Goal: Task Accomplishment & Management: Complete application form

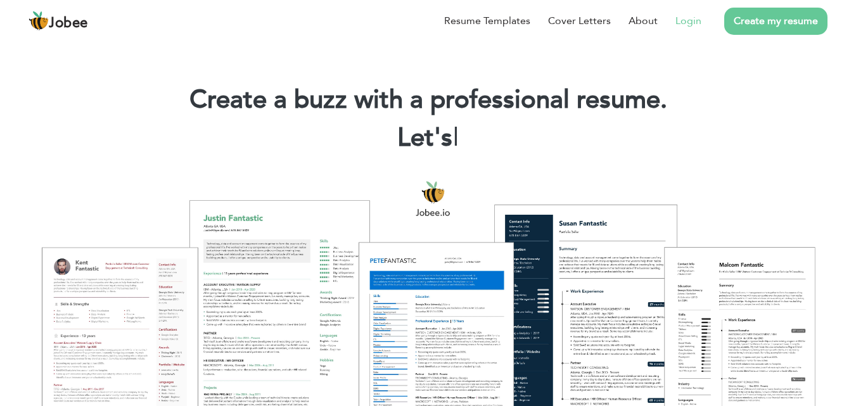
click at [688, 23] on link "Login" at bounding box center [689, 20] width 26 height 15
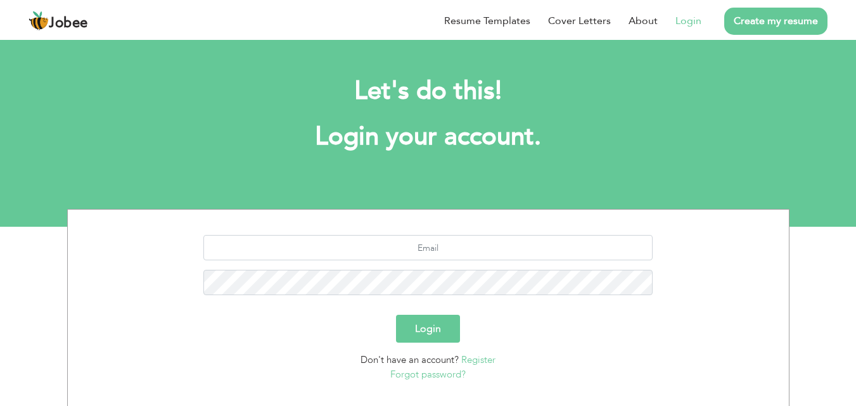
click at [446, 332] on button "Login" at bounding box center [428, 329] width 64 height 28
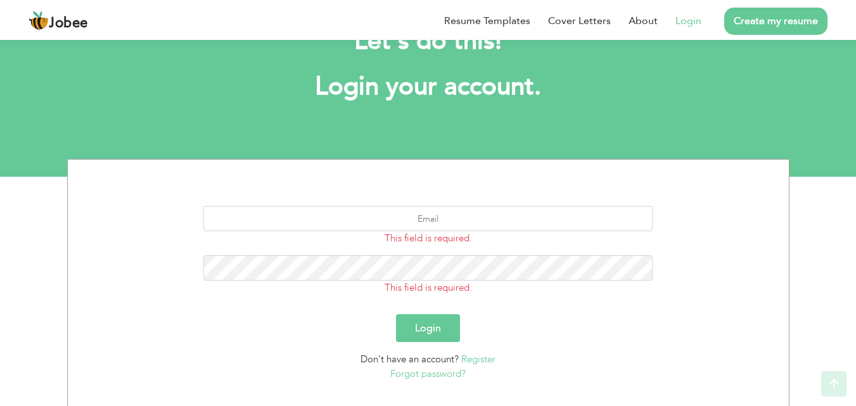
scroll to position [75, 0]
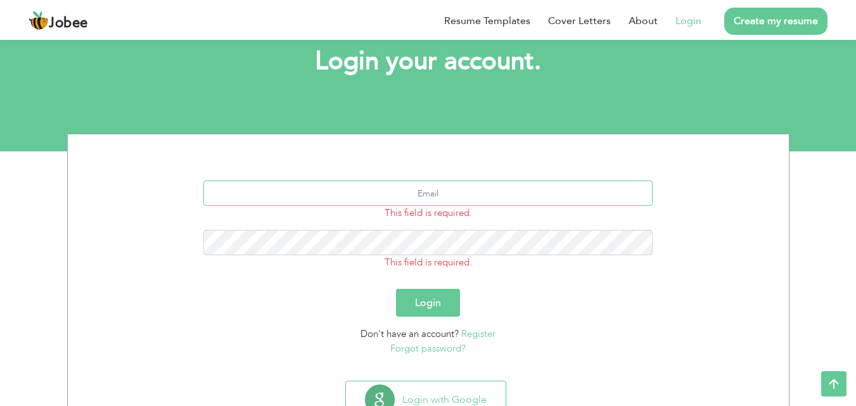
click at [399, 201] on input "text" at bounding box center [427, 193] width 449 height 25
type input "meesumammar125@gmail.com"
click at [396, 289] on button "Login" at bounding box center [428, 303] width 64 height 28
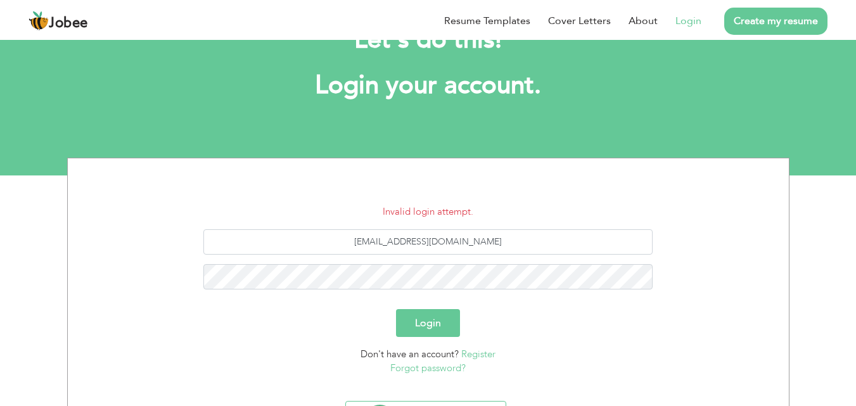
scroll to position [58, 0]
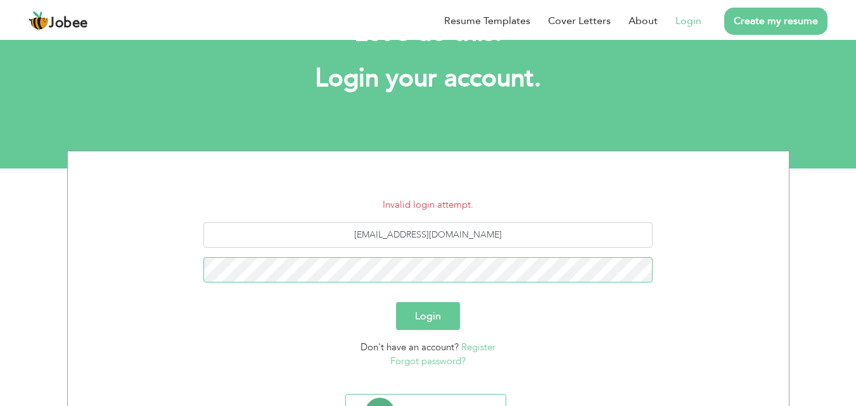
click at [396, 302] on button "Login" at bounding box center [428, 316] width 64 height 28
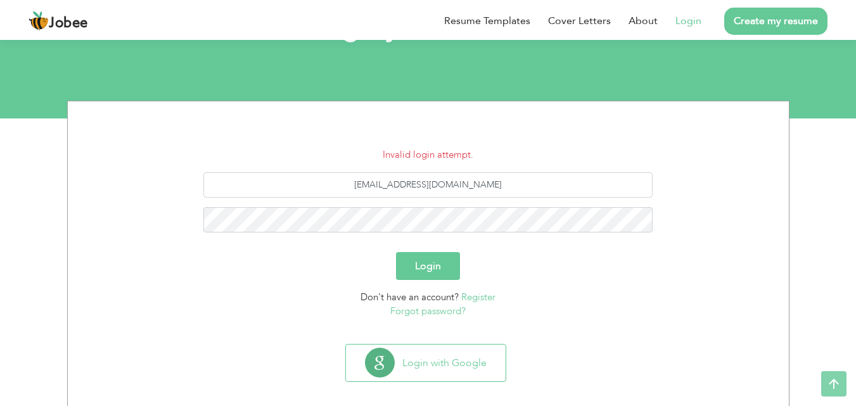
scroll to position [120, 0]
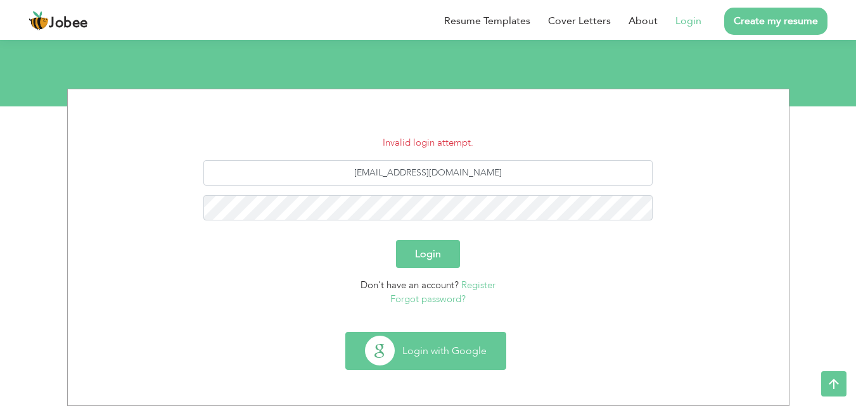
click at [398, 346] on button "Login with Google" at bounding box center [426, 351] width 160 height 37
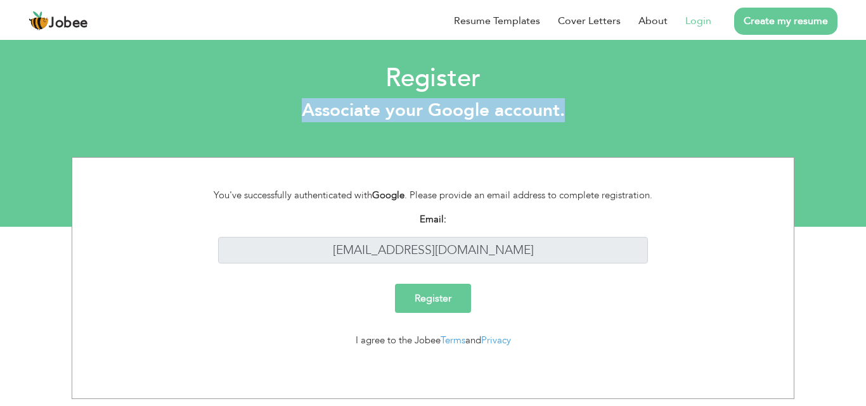
click at [455, 301] on input "Register" at bounding box center [433, 298] width 76 height 29
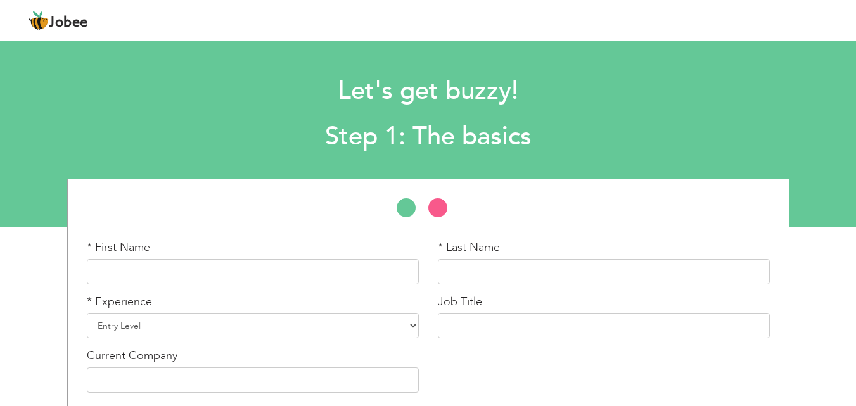
scroll to position [54, 0]
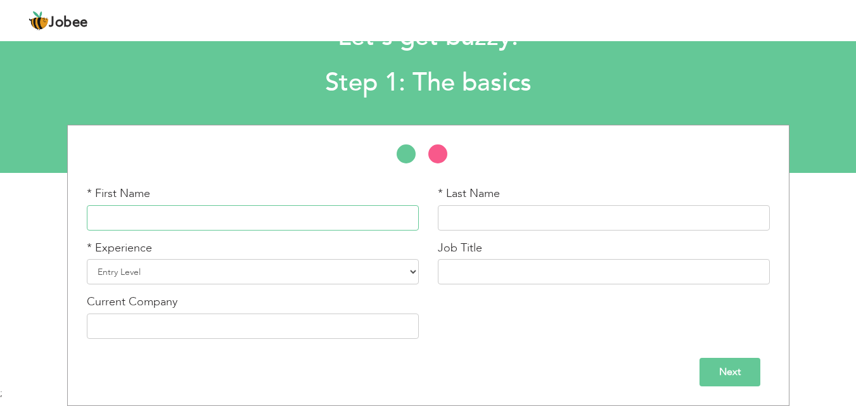
click at [271, 224] on input "text" at bounding box center [253, 217] width 332 height 25
type input "HUSNAIN"
click at [449, 212] on input "text" at bounding box center [604, 217] width 332 height 25
type input "HAIDER"
click at [256, 267] on select "Entry Level Less than 1 Year 1 Year 2 Years 3 Years 4 Years 5 Years 6 Years 7 Y…" at bounding box center [253, 271] width 332 height 25
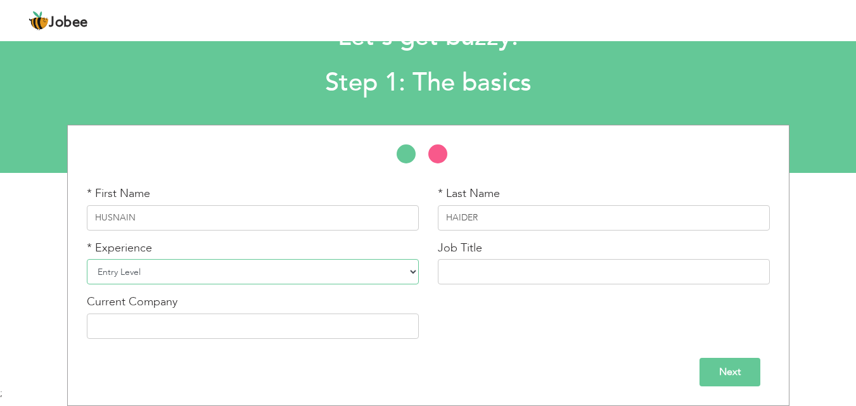
select select "2"
click at [87, 259] on select "Entry Level Less than 1 Year 1 Year 2 Years 3 Years 4 Years 5 Years 6 Years 7 Y…" at bounding box center [253, 271] width 332 height 25
click at [462, 272] on input "text" at bounding box center [604, 271] width 332 height 25
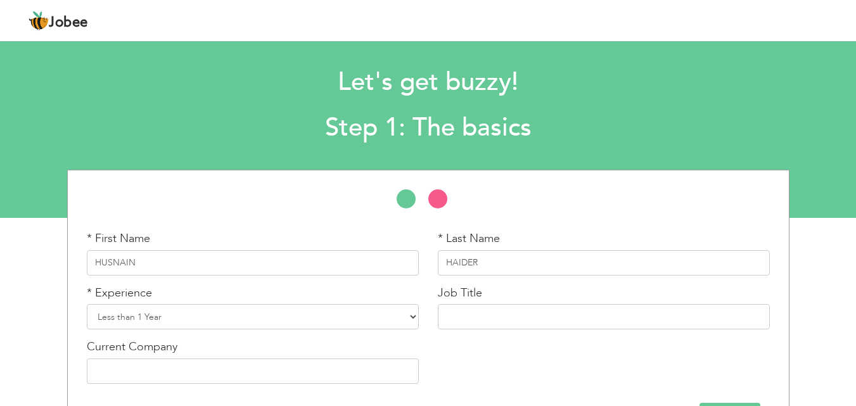
click at [849, 120] on div "Let's get buzzy! Step 1: The basics" at bounding box center [428, 102] width 856 height 98
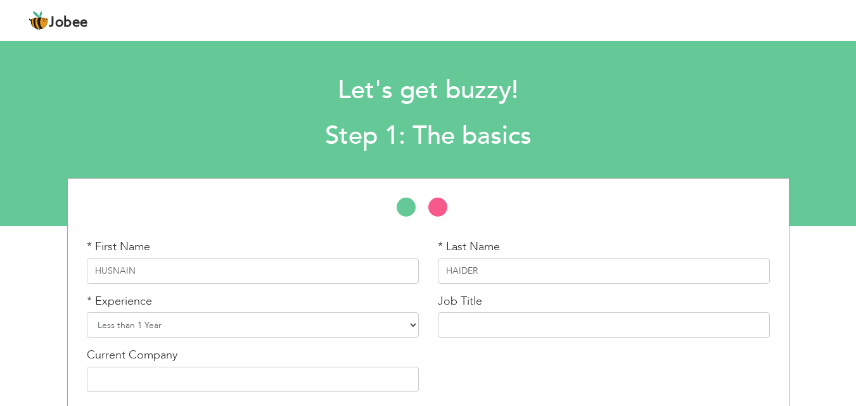
click at [411, 326] on select "Entry Level Less than 1 Year 1 Year 2 Years 3 Years 4 Years 5 Years 6 Years 7 Y…" at bounding box center [253, 325] width 332 height 25
click at [87, 313] on select "Entry Level Less than 1 Year 1 Year 2 Years 3 Years 4 Years 5 Years 6 Years 7 Y…" at bounding box center [253, 325] width 332 height 25
click at [494, 332] on input "text" at bounding box center [604, 325] width 332 height 25
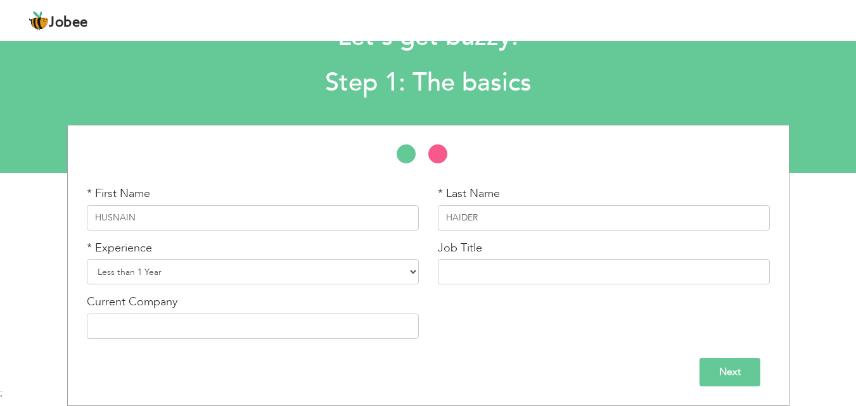
click at [411, 273] on select "Entry Level Less than 1 Year 1 Year 2 Years 3 Years 4 Years 5 Years 6 Years 7 Y…" at bounding box center [253, 271] width 332 height 25
click at [87, 259] on select "Entry Level Less than 1 Year 1 Year 2 Years 3 Years 4 Years 5 Years 6 Years 7 Y…" at bounding box center [253, 271] width 332 height 25
click at [501, 266] on input "text" at bounding box center [604, 271] width 332 height 25
type input "M"
type input "Rider"
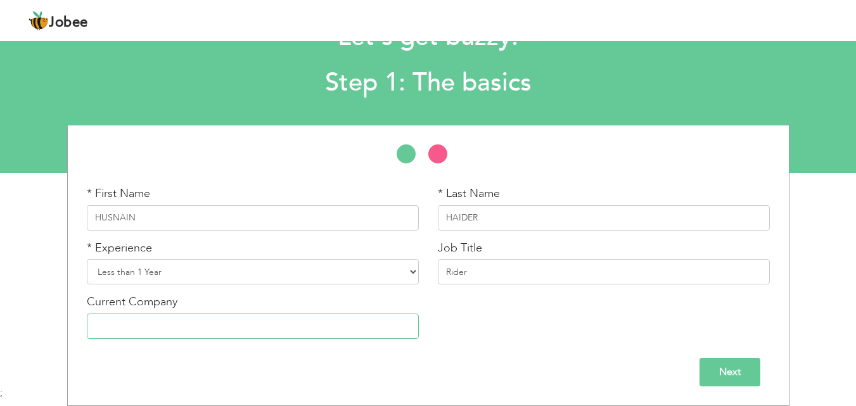
click at [256, 332] on input "text" at bounding box center [253, 326] width 332 height 25
type input "[PERSON_NAME] Medical Store"
drag, startPoint x: 539, startPoint y: 283, endPoint x: 294, endPoint y: 320, distance: 248.2
click at [294, 320] on div "* First Name HUSNAIN * Last Name HAIDER * Experience Entry Level Less than 1 Ye…" at bounding box center [428, 267] width 702 height 163
click at [505, 300] on div "* First Name HUSNAIN * Last Name HAIDER * Experience Entry Level Less than 1 Ye…" at bounding box center [428, 267] width 702 height 163
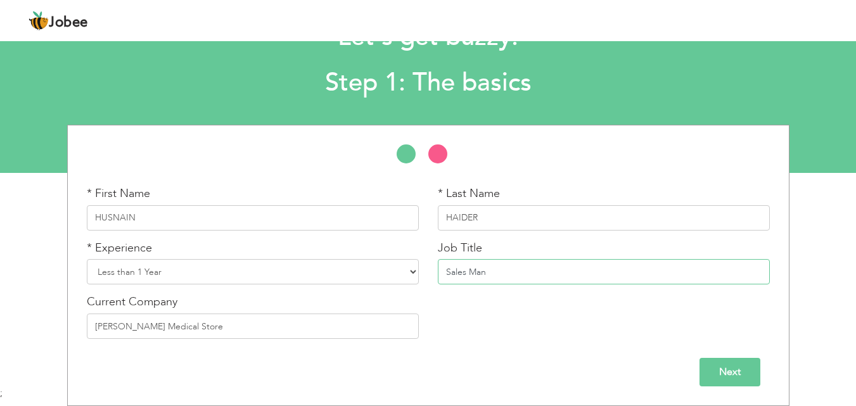
click at [469, 273] on input "Sales Man" at bounding box center [604, 271] width 332 height 25
type input "Salesman"
click at [493, 330] on div "* First Name HUSNAIN * Last Name HAIDER * Experience Entry Level Less than 1 Ye…" at bounding box center [428, 267] width 702 height 163
drag, startPoint x: 144, startPoint y: 224, endPoint x: 30, endPoint y: 220, distance: 113.5
click at [30, 220] on div "* First Name HUSNAIN * Last Name HAIDER * Experience Entry Level" at bounding box center [428, 265] width 856 height 281
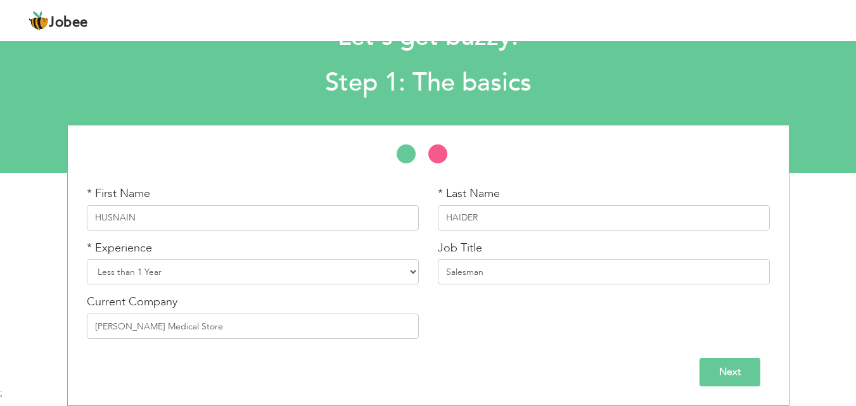
click at [163, 219] on input "HUSNAIN" at bounding box center [253, 217] width 332 height 25
click at [105, 219] on input "HUSNAIN" at bounding box center [253, 217] width 332 height 25
drag, startPoint x: 139, startPoint y: 212, endPoint x: 100, endPoint y: 224, distance: 40.9
click at [100, 224] on input "HASNAIN" at bounding box center [253, 217] width 332 height 25
click at [146, 213] on input "HASNAIN" at bounding box center [253, 217] width 332 height 25
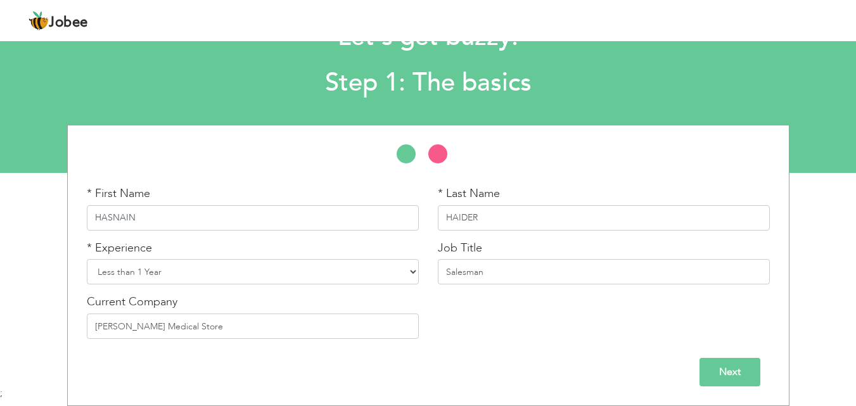
click at [91, 216] on input "HASNAIN" at bounding box center [253, 217] width 332 height 25
click at [157, 213] on input "Muhammad HASNAIN" at bounding box center [253, 217] width 332 height 25
drag, startPoint x: 190, startPoint y: 215, endPoint x: 153, endPoint y: 236, distance: 42.9
click at [153, 236] on div "* First Name Muhammad HASNAIN" at bounding box center [252, 213] width 351 height 55
type input "Muhammad Hasnain"
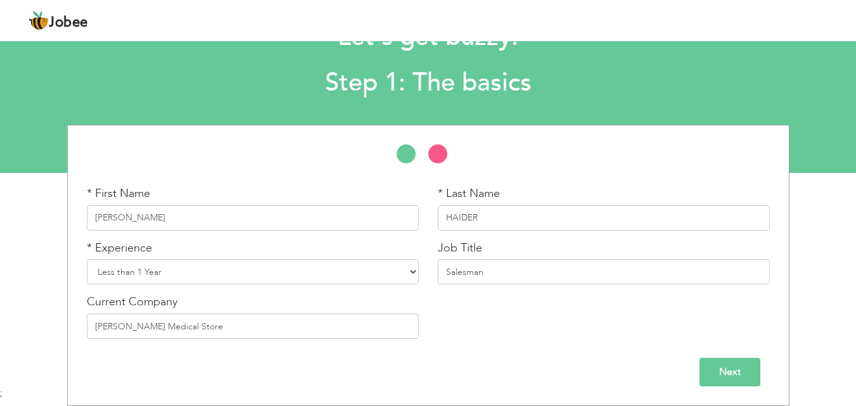
drag, startPoint x: 479, startPoint y: 218, endPoint x: 453, endPoint y: 226, distance: 27.1
click at [453, 226] on input "HAIDER" at bounding box center [604, 217] width 332 height 25
type input "Haider"
click at [661, 350] on div "Next" at bounding box center [428, 368] width 702 height 38
click at [743, 381] on input "Next" at bounding box center [730, 372] width 61 height 29
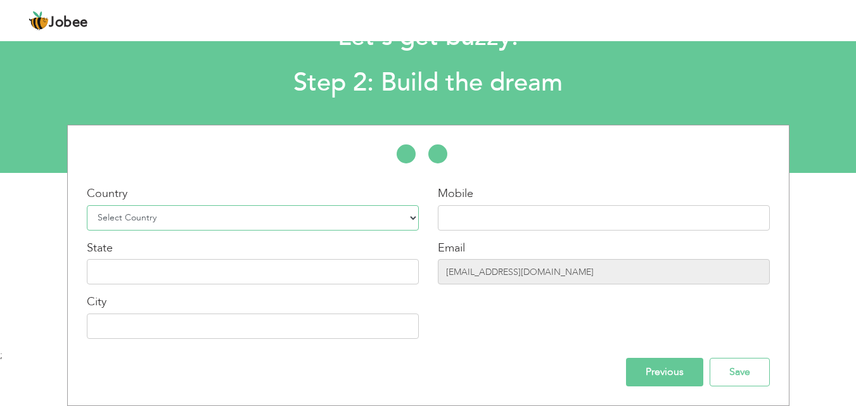
click at [412, 217] on select "Select Country Afghanistan Albania Algeria American Samoa Andorra Angola Anguil…" at bounding box center [253, 217] width 332 height 25
select select "166"
click at [87, 205] on select "Select Country Afghanistan Albania Algeria American Samoa Andorra Angola Anguil…" at bounding box center [253, 217] width 332 height 25
click at [588, 211] on input "text" at bounding box center [604, 217] width 332 height 25
click at [309, 326] on input "text" at bounding box center [253, 326] width 332 height 25
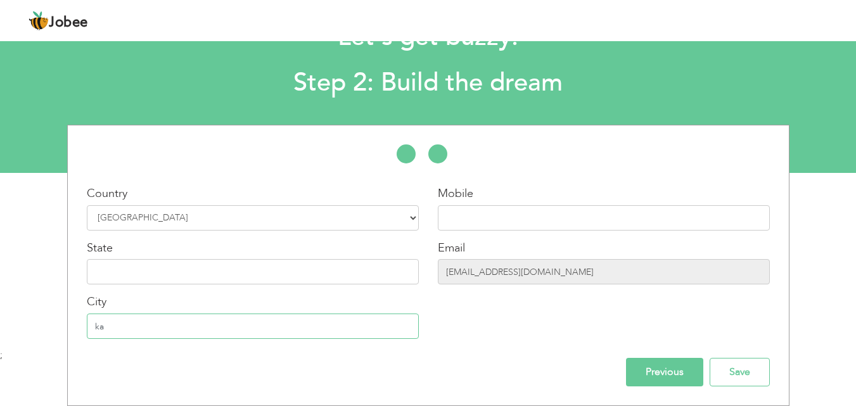
type input "k"
type input "[GEOGRAPHIC_DATA]"
click at [288, 357] on div "Country Select Country Afghanistan Albania Algeria American Samoa Andorra Angol…" at bounding box center [428, 266] width 702 height 242
click at [282, 269] on input "text" at bounding box center [253, 271] width 332 height 25
click at [293, 361] on div "Previous Save" at bounding box center [428, 372] width 702 height 29
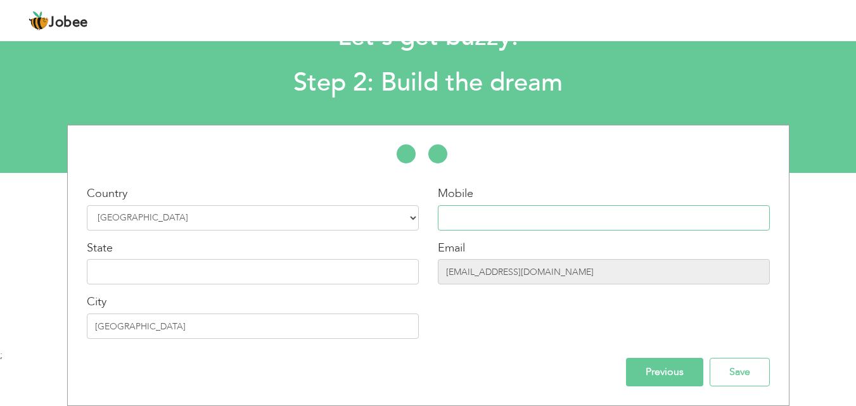
click at [583, 218] on input "text" at bounding box center [604, 217] width 332 height 25
click at [535, 210] on input "text" at bounding box center [604, 217] width 332 height 25
type input "03150204048"
click at [340, 271] on input "text" at bounding box center [253, 271] width 332 height 25
type input "Sindh"
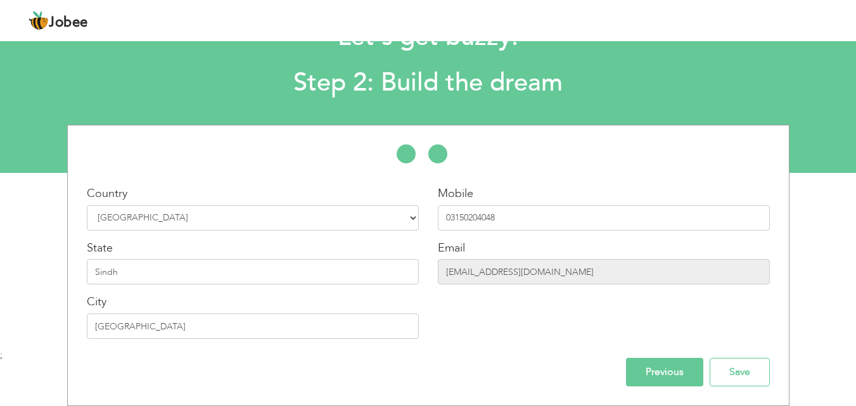
click at [557, 338] on div "Mobile 03150204048 Email meesumammar125@gmail.com" at bounding box center [604, 267] width 351 height 163
click at [734, 376] on input "Save" at bounding box center [740, 372] width 60 height 29
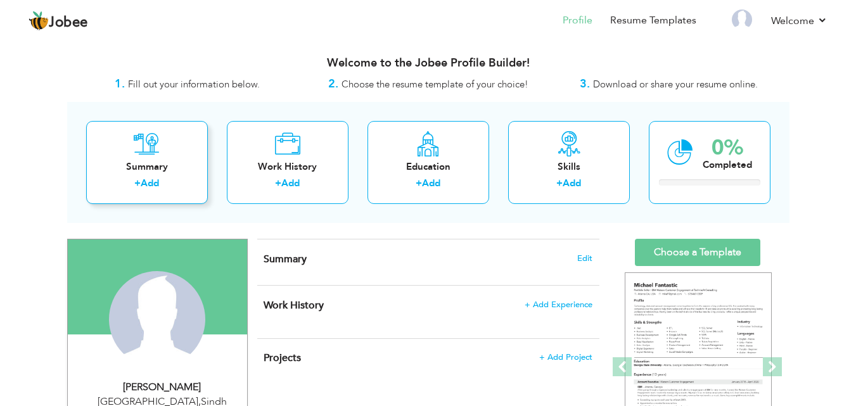
click at [184, 170] on div "Summary" at bounding box center [146, 166] width 101 height 13
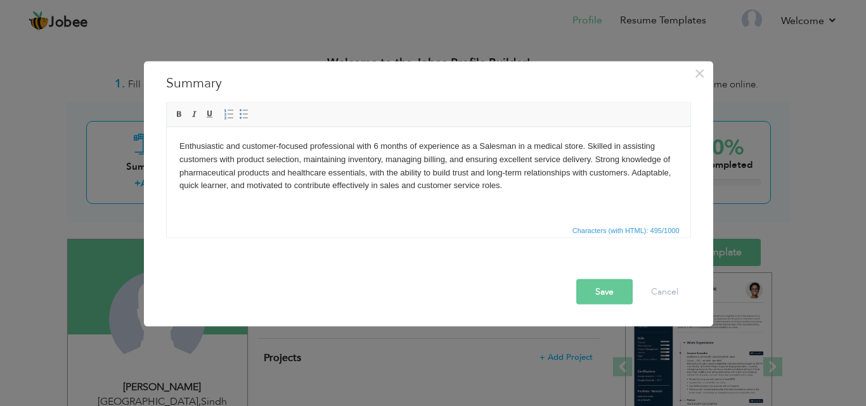
click at [596, 285] on button "Save" at bounding box center [604, 291] width 56 height 25
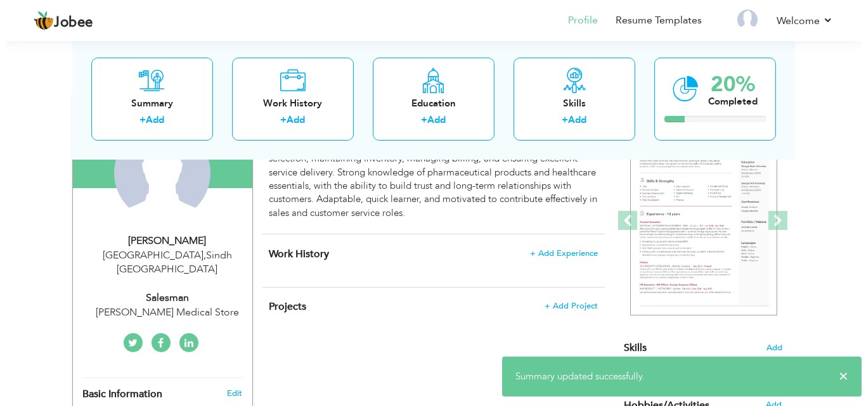
scroll to position [150, 0]
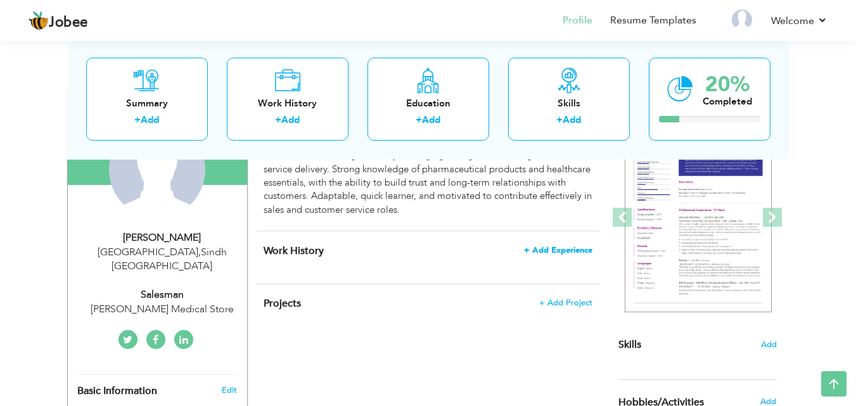
click at [567, 252] on span "+ Add Experience" at bounding box center [558, 250] width 68 height 9
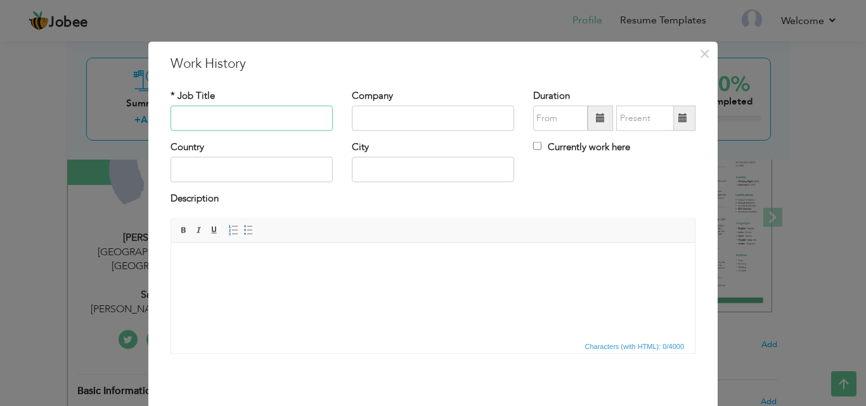
click at [300, 129] on input "text" at bounding box center [252, 118] width 162 height 25
type input "Salesman"
click at [377, 115] on input "text" at bounding box center [433, 118] width 162 height 25
type input "[PERSON_NAME] Medical Store"
click at [219, 153] on div "Country" at bounding box center [252, 162] width 162 height 42
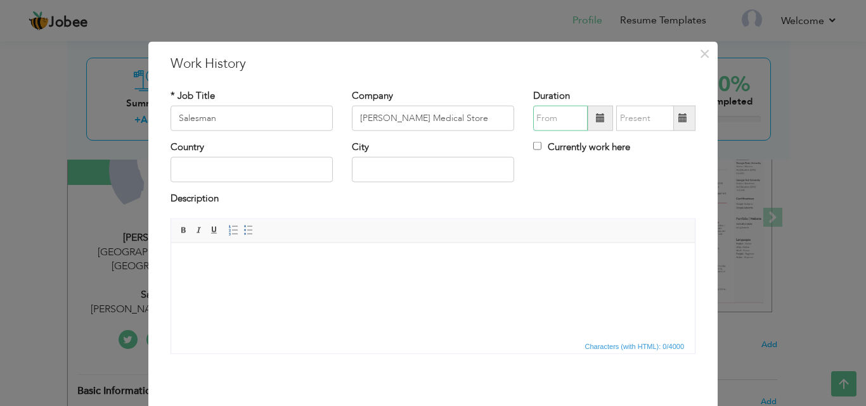
click at [557, 119] on input "text" at bounding box center [560, 118] width 55 height 25
type input "08/2025"
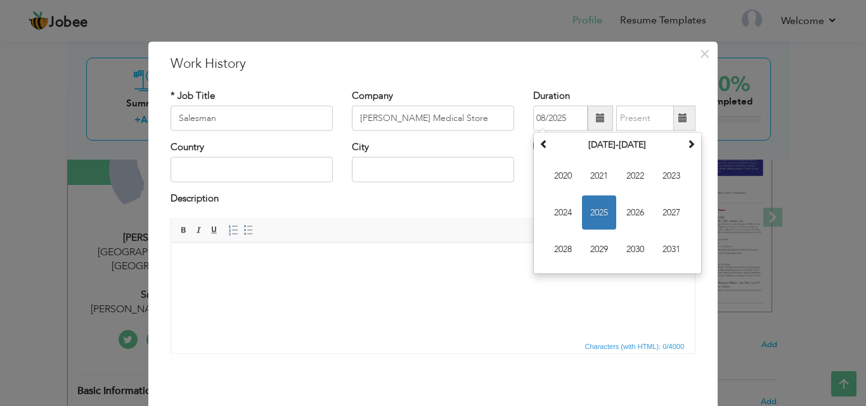
click at [678, 113] on span at bounding box center [682, 117] width 9 height 9
type input "08/2025"
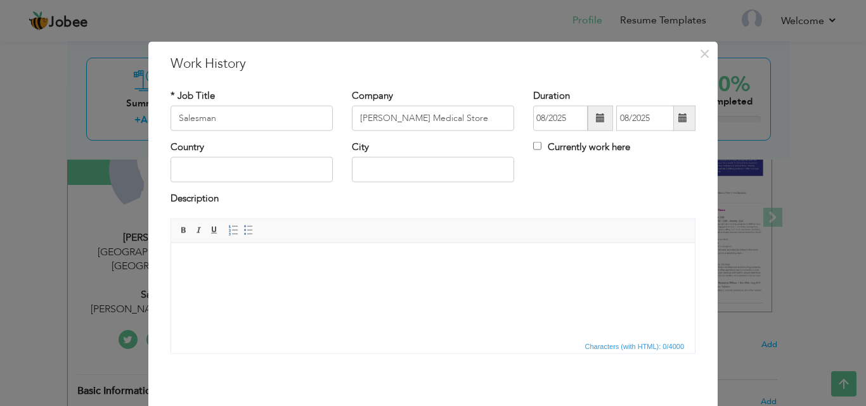
click at [598, 121] on span at bounding box center [600, 117] width 9 height 9
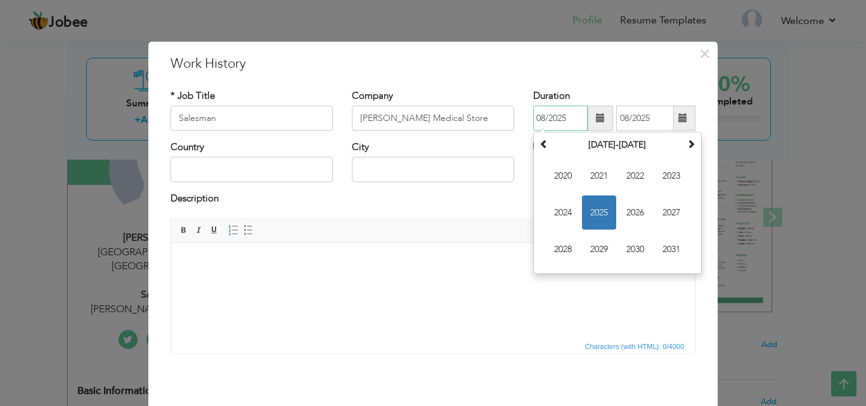
click at [598, 216] on span "2025" at bounding box center [599, 213] width 34 height 34
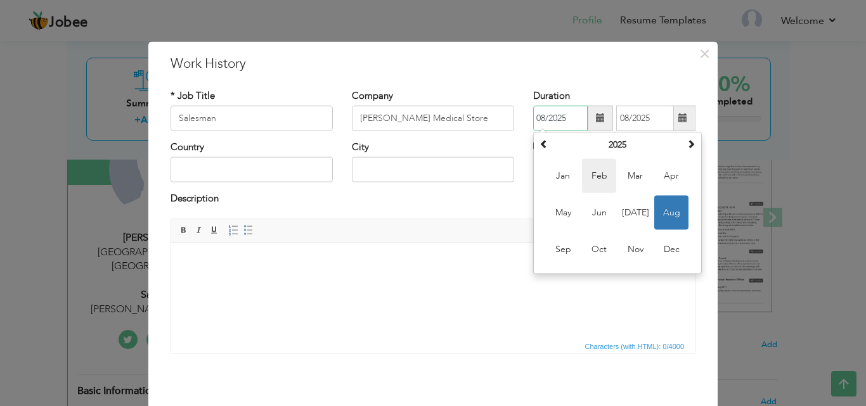
click at [602, 171] on span "Feb" at bounding box center [599, 176] width 34 height 34
type input "02/2025"
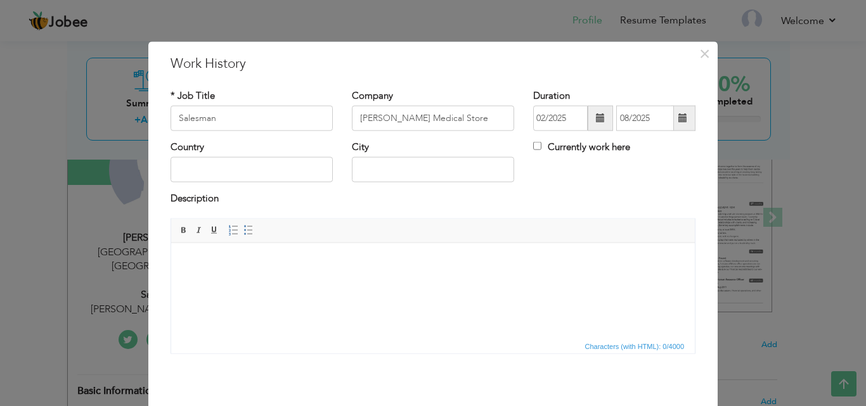
click at [680, 124] on span at bounding box center [683, 118] width 25 height 25
click at [562, 200] on div "Description" at bounding box center [433, 200] width 525 height 16
click at [533, 147] on input "Currently work here" at bounding box center [537, 146] width 8 height 8
checkbox input "true"
click at [259, 184] on div "Country" at bounding box center [251, 166] width 181 height 51
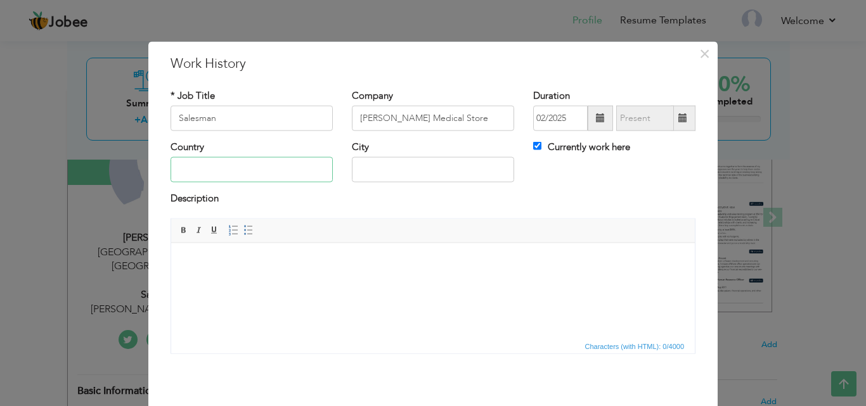
click at [259, 179] on input "text" at bounding box center [252, 169] width 162 height 25
type input "[GEOGRAPHIC_DATA]"
click at [449, 171] on input "text" at bounding box center [433, 169] width 162 height 25
type input "[GEOGRAPHIC_DATA]"
click at [292, 276] on html at bounding box center [433, 262] width 524 height 39
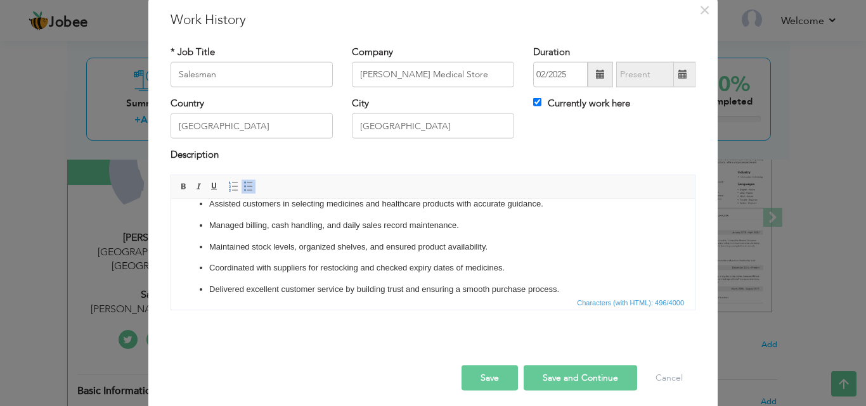
scroll to position [51, 0]
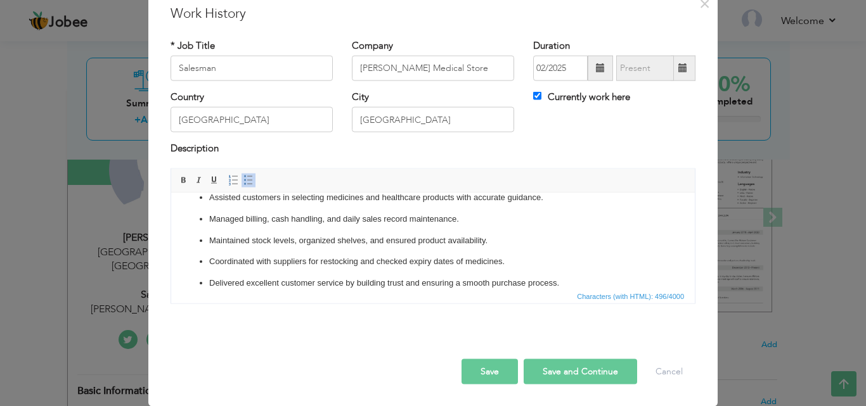
click at [490, 370] on button "Save" at bounding box center [490, 371] width 56 height 25
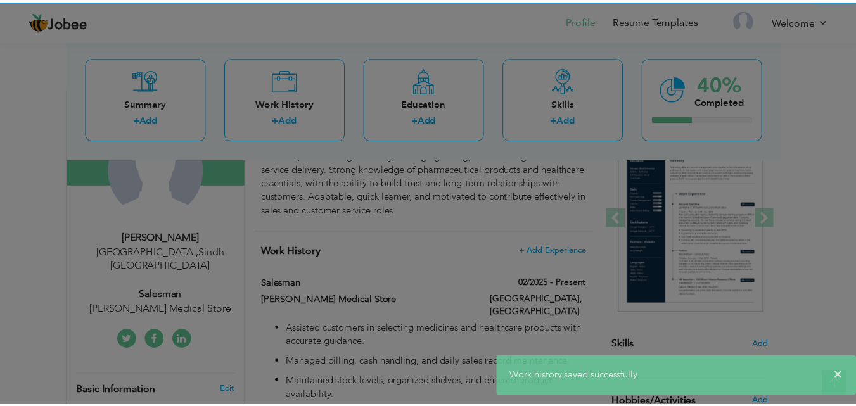
scroll to position [0, 0]
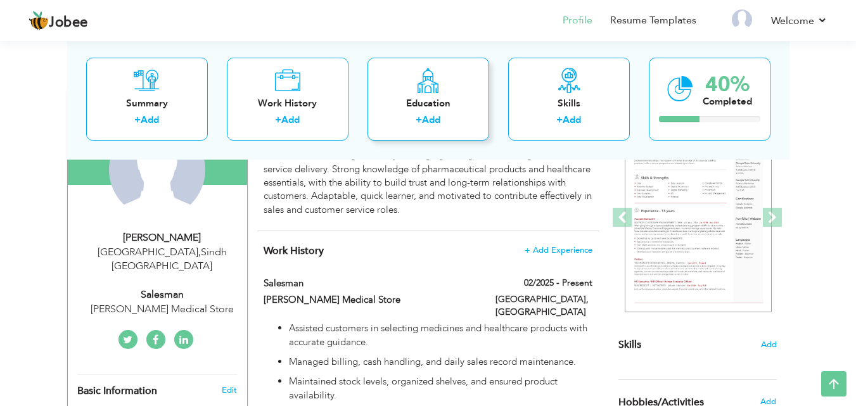
click at [423, 98] on div "Education" at bounding box center [428, 102] width 101 height 13
radio input "true"
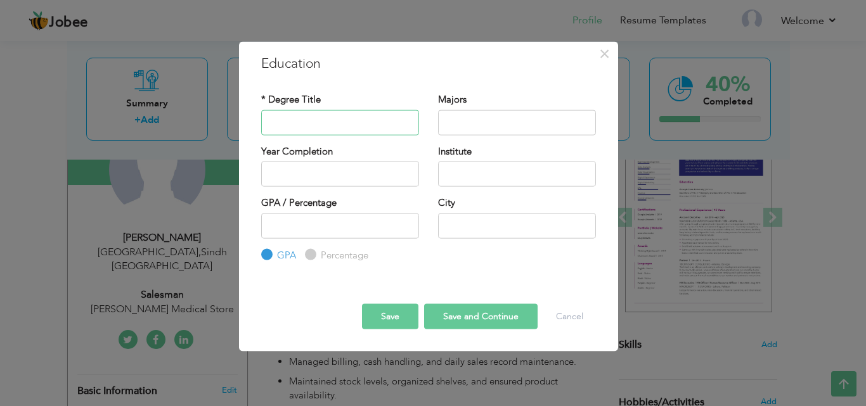
click at [337, 127] on input "text" at bounding box center [340, 122] width 158 height 25
type input "Matriculation"
click at [479, 120] on input "text" at bounding box center [517, 122] width 158 height 25
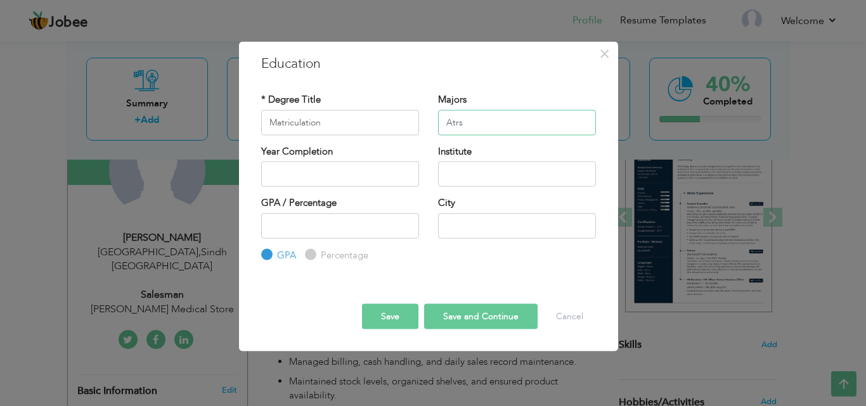
drag, startPoint x: 480, startPoint y: 120, endPoint x: 360, endPoint y: 155, distance: 125.0
click at [362, 155] on div "* Degree Title Matriculation Majors Atrs Institute" at bounding box center [429, 178] width 354 height 189
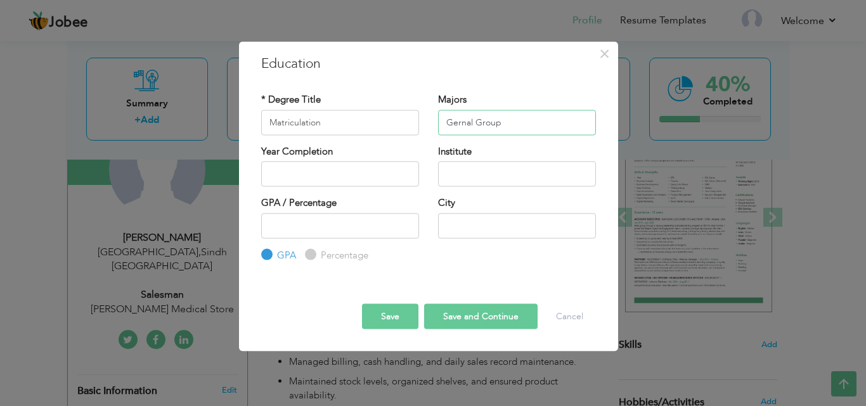
type input "Gernal Group"
click at [349, 172] on input "text" at bounding box center [340, 174] width 158 height 25
type input "2025"
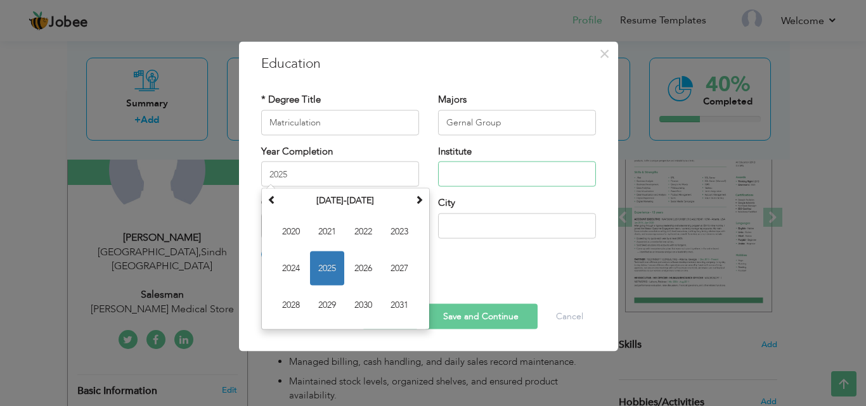
click at [479, 163] on input "text" at bounding box center [517, 174] width 158 height 25
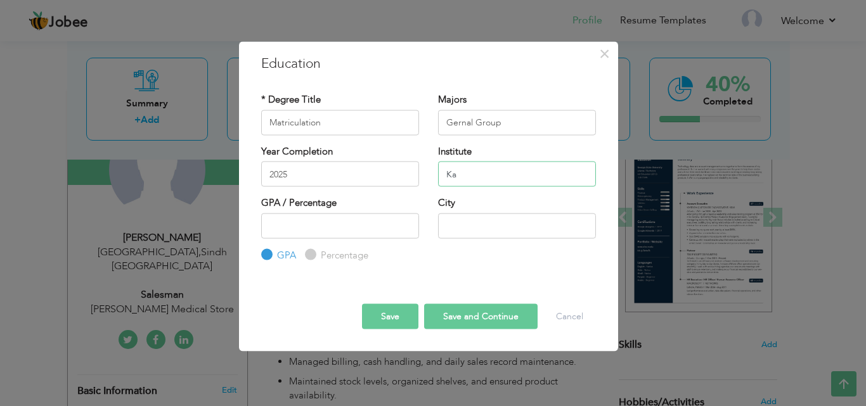
type input "K"
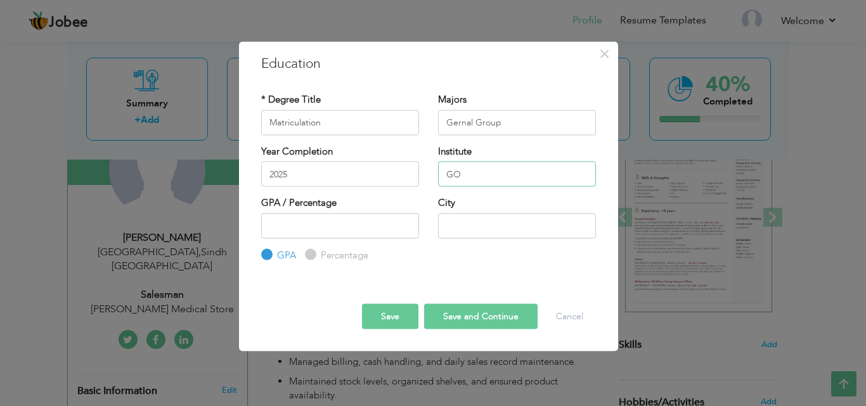
type input "G"
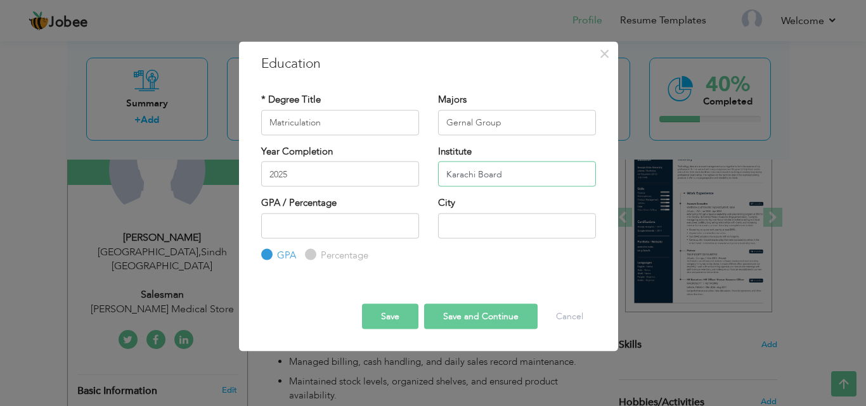
type input "Karachi Board"
click at [391, 224] on input "number" at bounding box center [340, 225] width 158 height 25
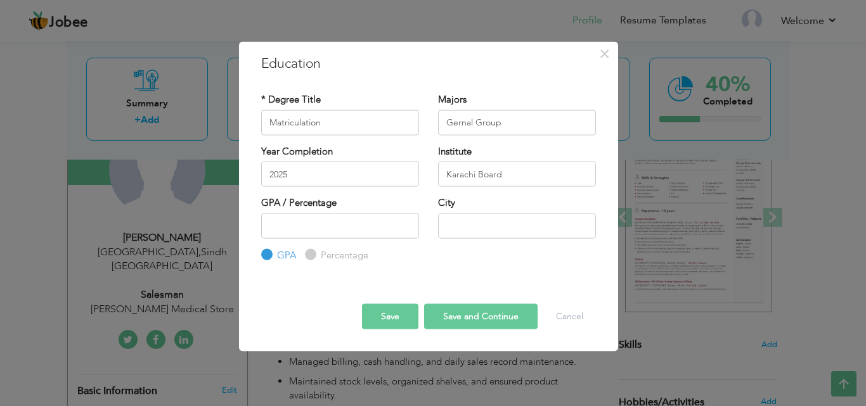
click at [349, 157] on div "Year Completion 2025" at bounding box center [340, 166] width 158 height 42
click at [350, 171] on input "2025" at bounding box center [340, 174] width 158 height 25
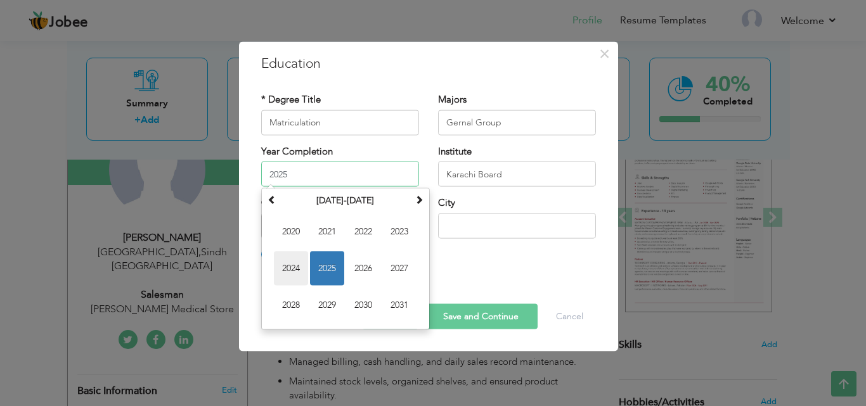
click at [294, 271] on span "2024" at bounding box center [291, 269] width 34 height 34
type input "2024"
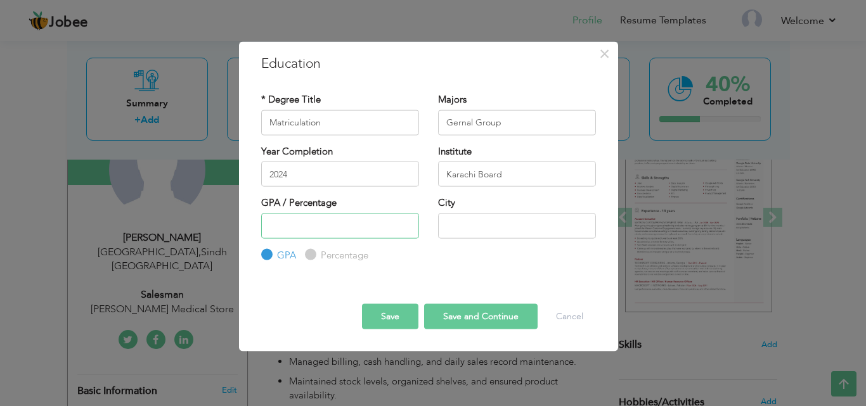
click at [338, 221] on input "number" at bounding box center [340, 225] width 158 height 25
type input "41.91"
click at [306, 256] on input "Percentage" at bounding box center [309, 255] width 8 height 8
radio input "true"
drag, startPoint x: 297, startPoint y: 226, endPoint x: 278, endPoint y: 233, distance: 19.7
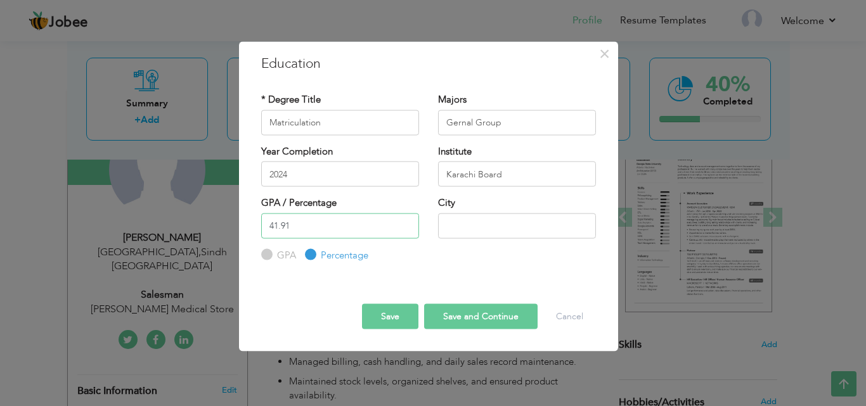
click at [278, 233] on input "41.91" at bounding box center [340, 225] width 158 height 25
type input "41"
click at [478, 235] on input "text" at bounding box center [517, 225] width 158 height 25
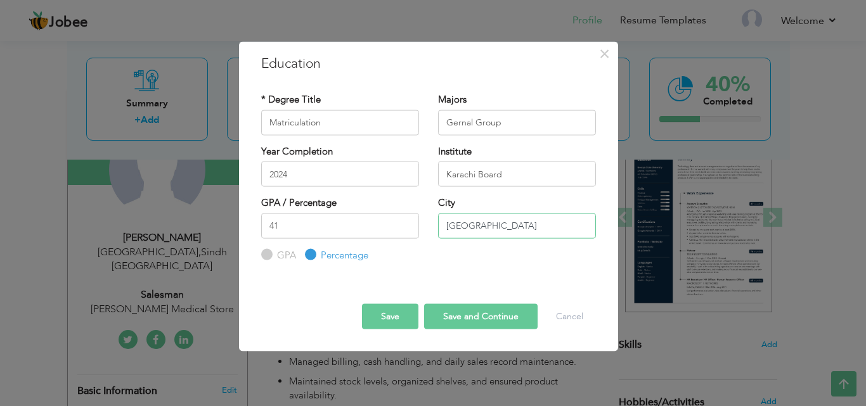
type input "[GEOGRAPHIC_DATA]"
click at [380, 312] on button "Save" at bounding box center [390, 316] width 56 height 25
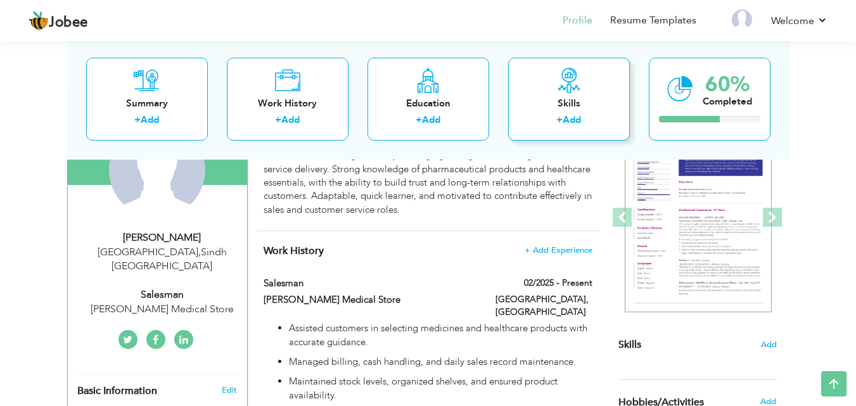
click at [548, 122] on div "+ Add" at bounding box center [569, 121] width 101 height 16
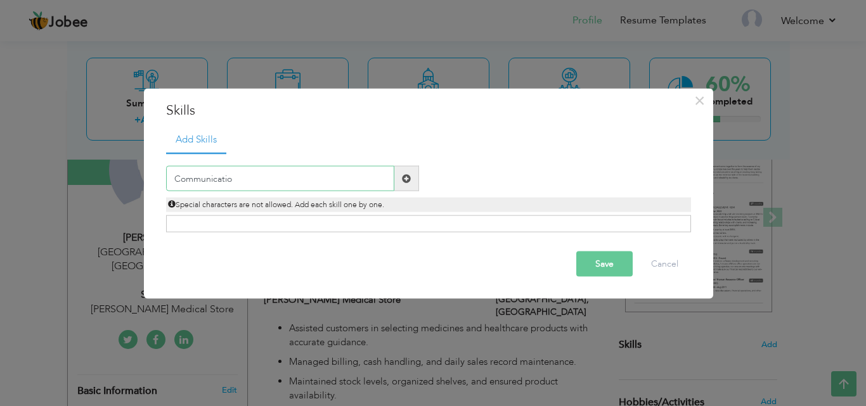
type input "Communication"
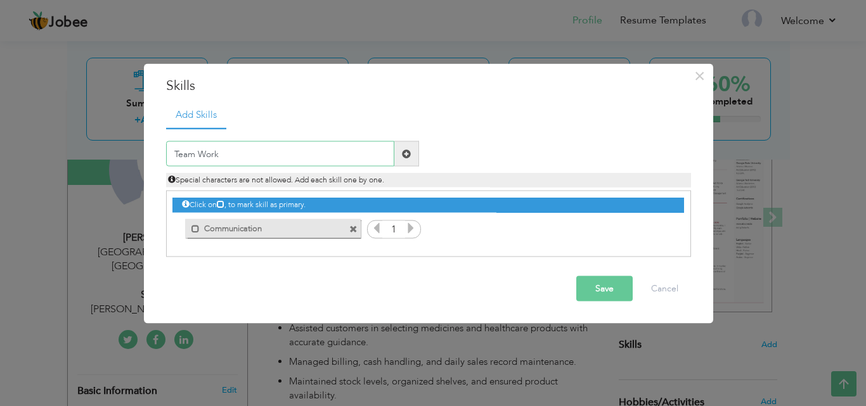
type input "Team Work"
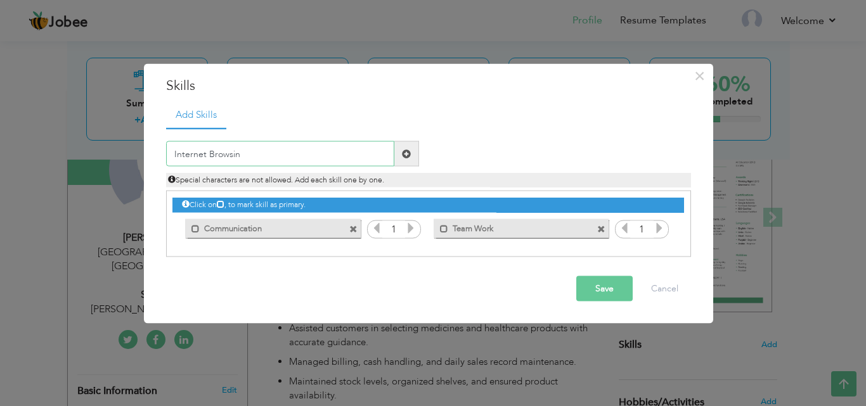
type input "Internet Browsing"
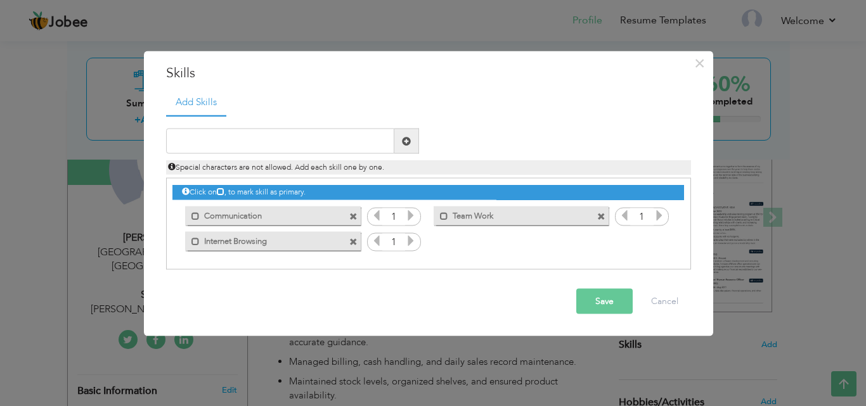
click at [599, 306] on button "Save" at bounding box center [604, 301] width 56 height 25
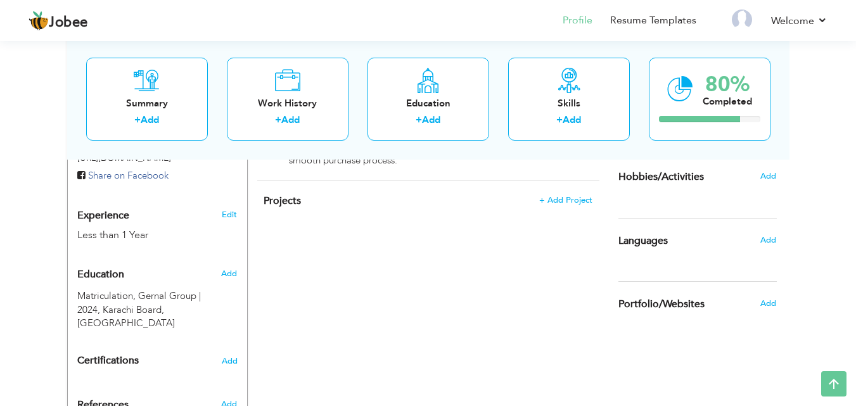
scroll to position [454, 0]
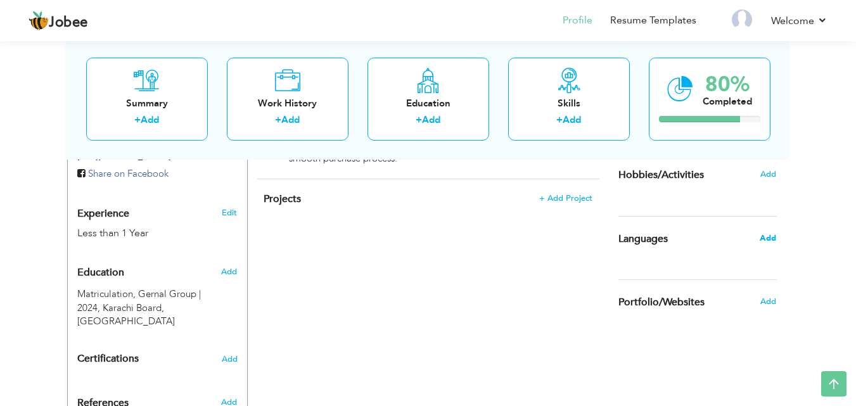
click at [767, 237] on span "Add" at bounding box center [768, 238] width 16 height 11
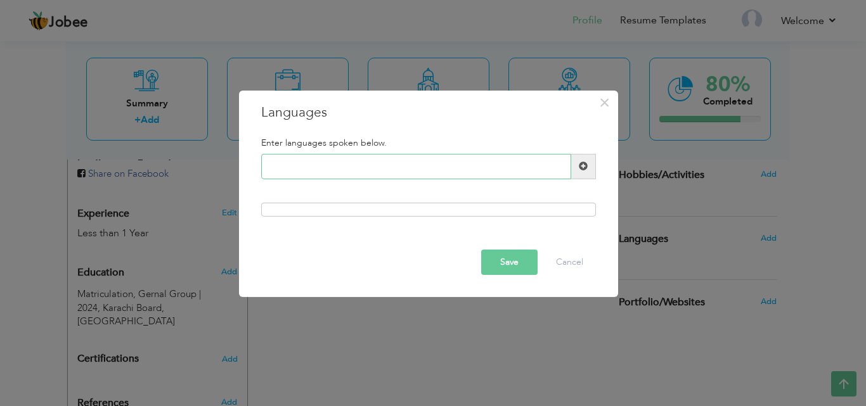
click at [423, 163] on input "text" at bounding box center [416, 166] width 310 height 25
type input "URDU"
click at [499, 267] on button "Save" at bounding box center [509, 262] width 56 height 25
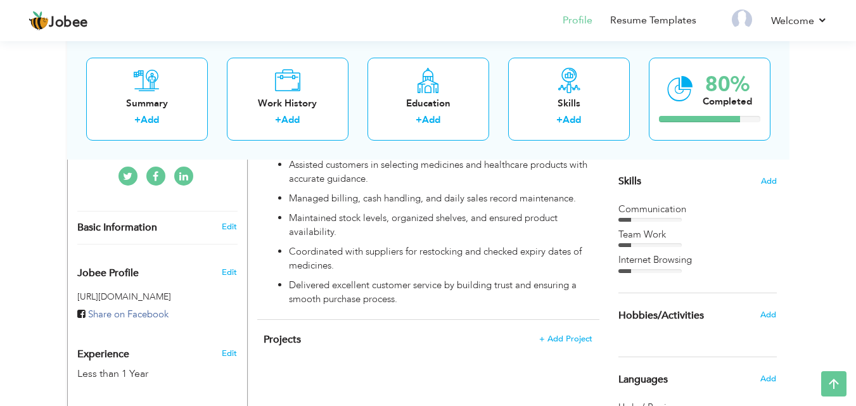
scroll to position [312, 0]
click at [770, 183] on span "Add" at bounding box center [769, 183] width 16 height 12
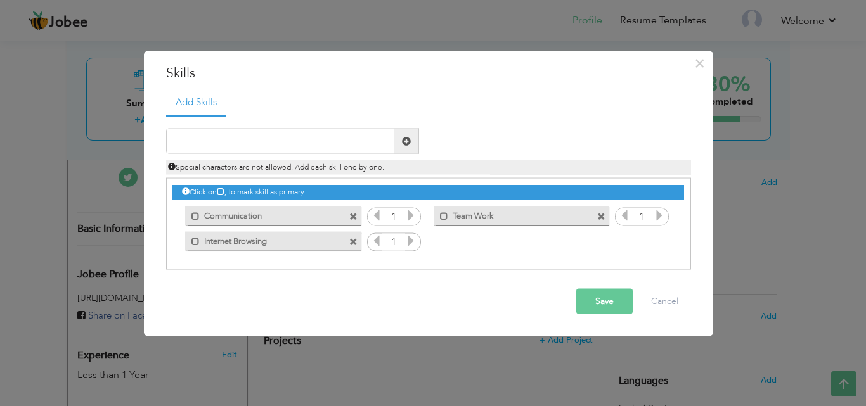
click at [410, 245] on icon at bounding box center [410, 240] width 11 height 11
click at [407, 245] on icon at bounding box center [410, 240] width 11 height 11
click at [409, 244] on icon at bounding box center [410, 240] width 11 height 11
click at [662, 214] on icon at bounding box center [659, 215] width 11 height 11
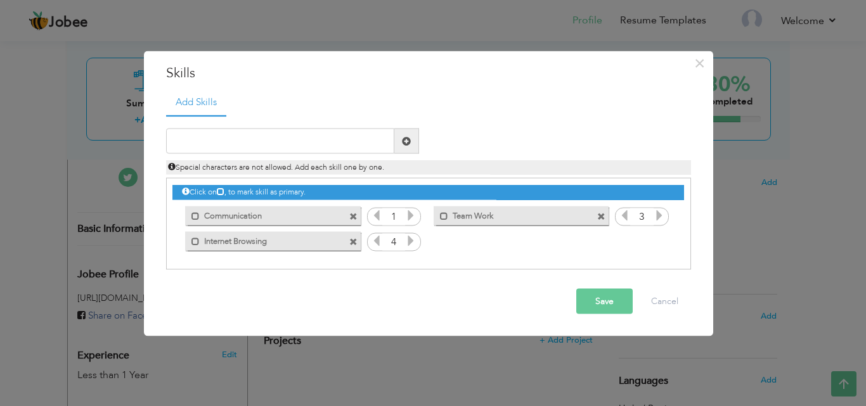
click at [412, 216] on icon at bounding box center [410, 215] width 11 height 11
click at [609, 311] on button "Save" at bounding box center [604, 301] width 56 height 25
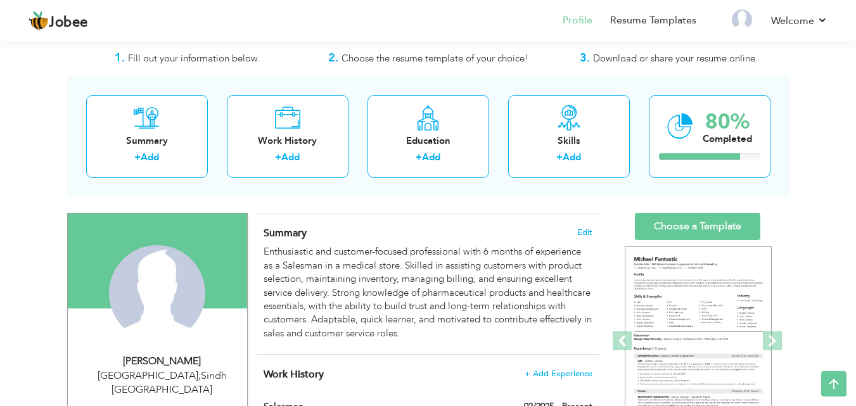
scroll to position [77, 0]
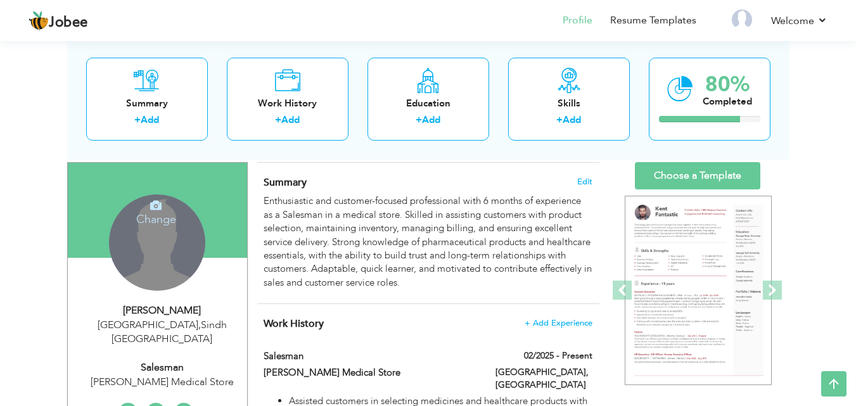
click at [172, 267] on div "Change Remove" at bounding box center [157, 243] width 96 height 96
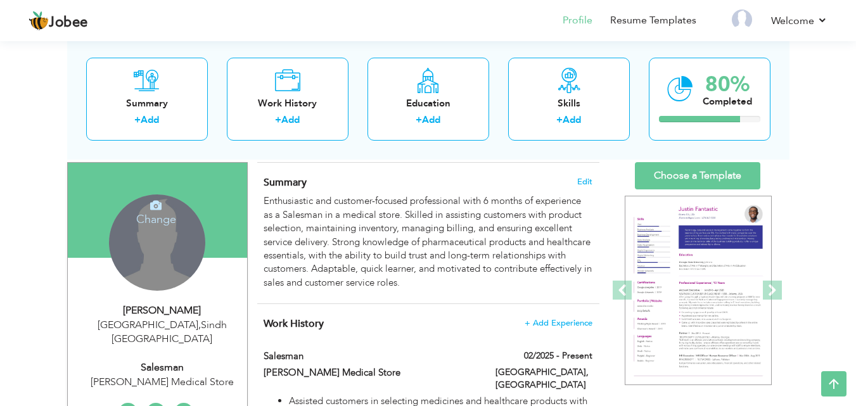
click at [155, 261] on div "Change Remove" at bounding box center [157, 243] width 96 height 96
click at [157, 203] on icon at bounding box center [155, 205] width 11 height 11
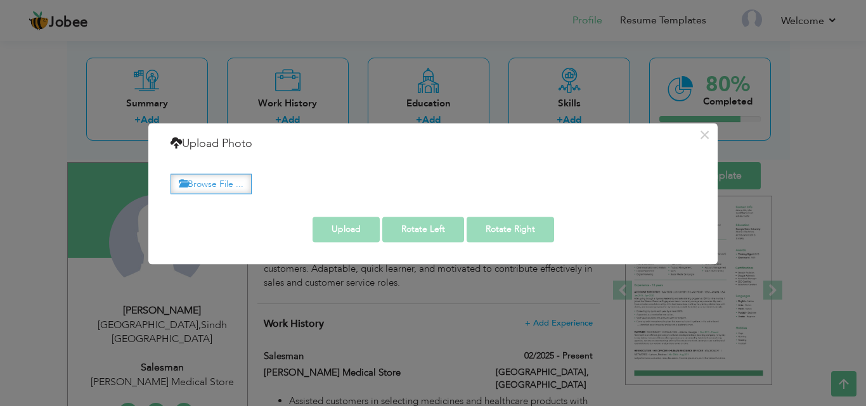
click at [238, 190] on label "Browse File ..." at bounding box center [211, 184] width 81 height 20
click at [0, 0] on input "Browse File ..." at bounding box center [0, 0] width 0 height 0
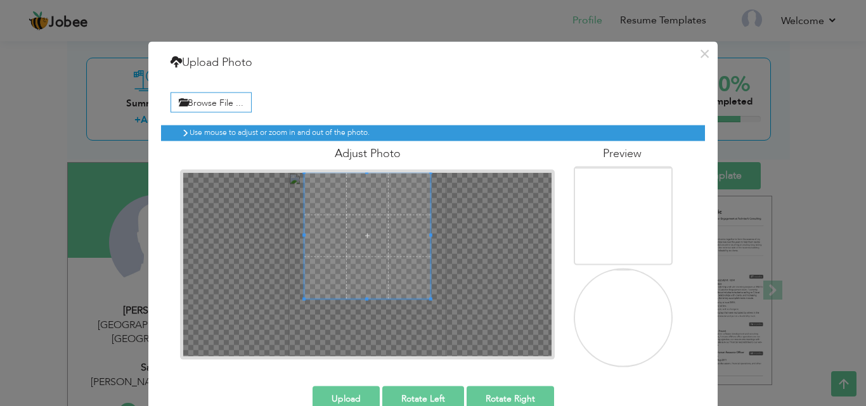
click at [371, 238] on span at bounding box center [367, 235] width 127 height 127
click at [354, 394] on button "Upload" at bounding box center [346, 398] width 67 height 25
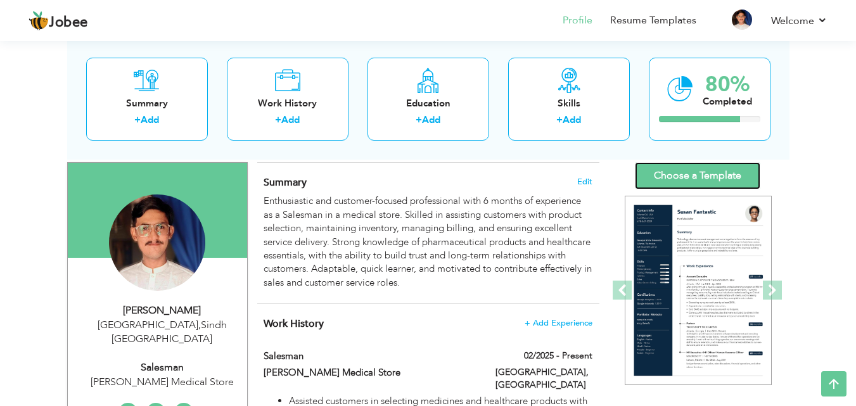
click at [739, 172] on link "Choose a Template" at bounding box center [698, 175] width 126 height 27
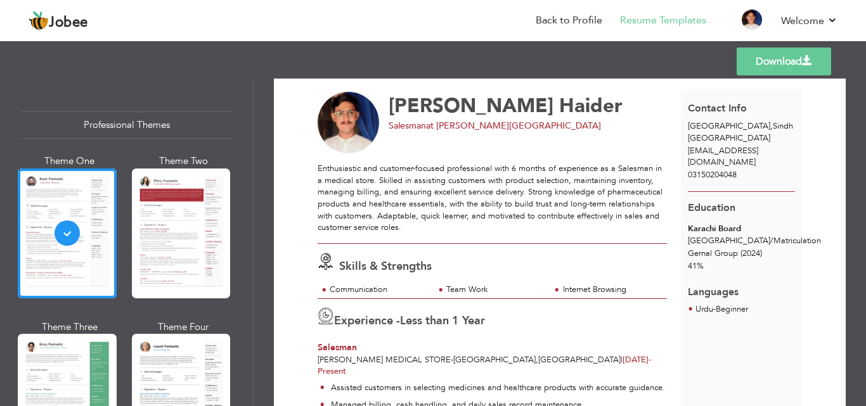
scroll to position [23, 0]
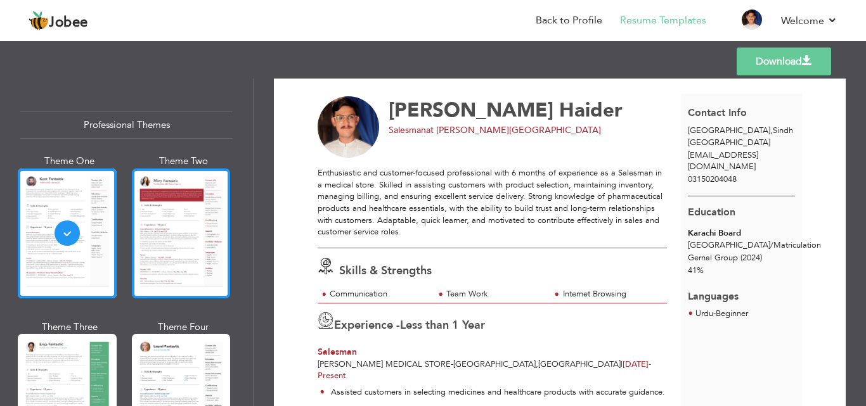
click at [145, 226] on div at bounding box center [181, 234] width 99 height 130
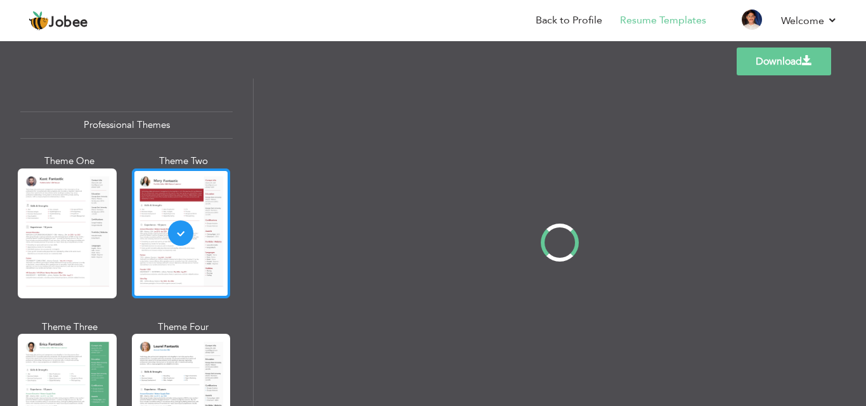
scroll to position [0, 0]
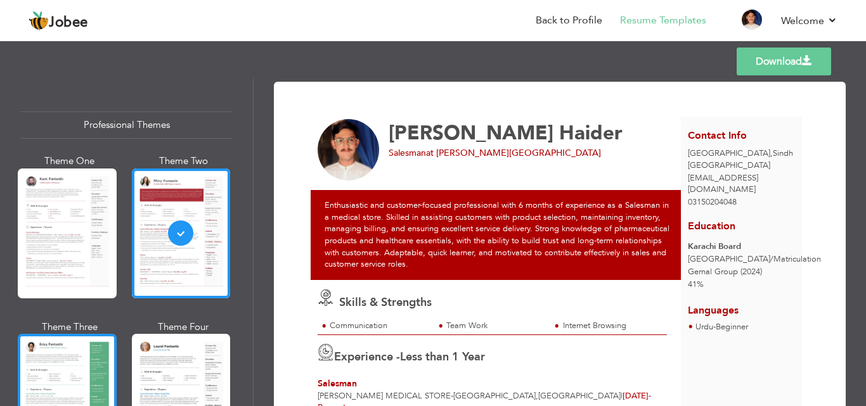
click at [52, 376] on div at bounding box center [67, 399] width 99 height 130
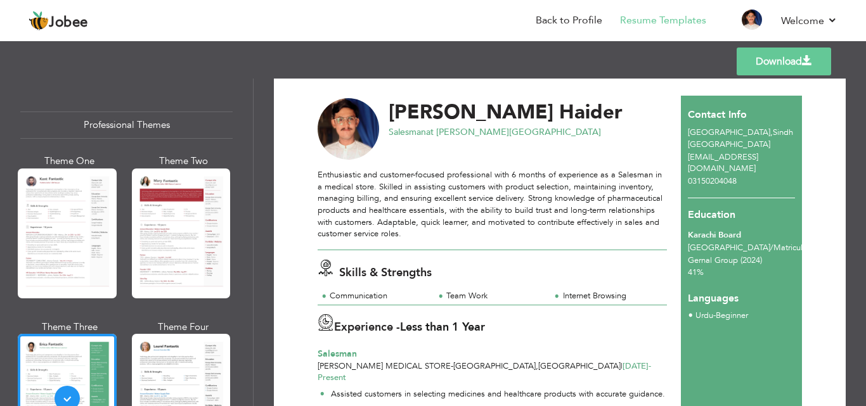
scroll to position [18, 0]
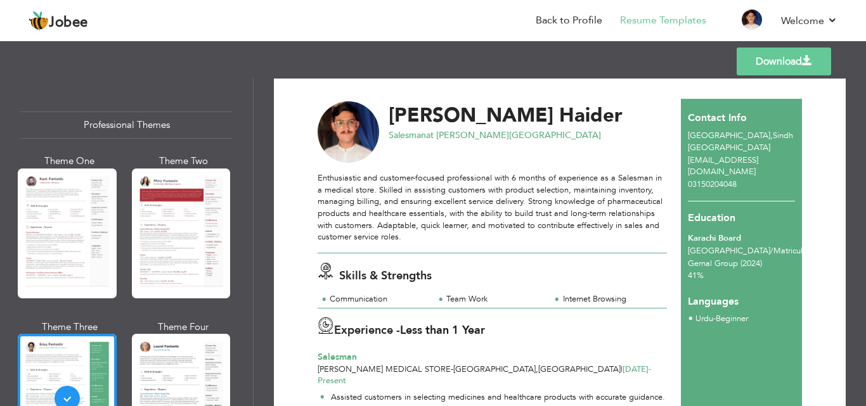
click at [794, 68] on link "Download" at bounding box center [784, 62] width 94 height 28
click at [160, 375] on div at bounding box center [181, 399] width 99 height 130
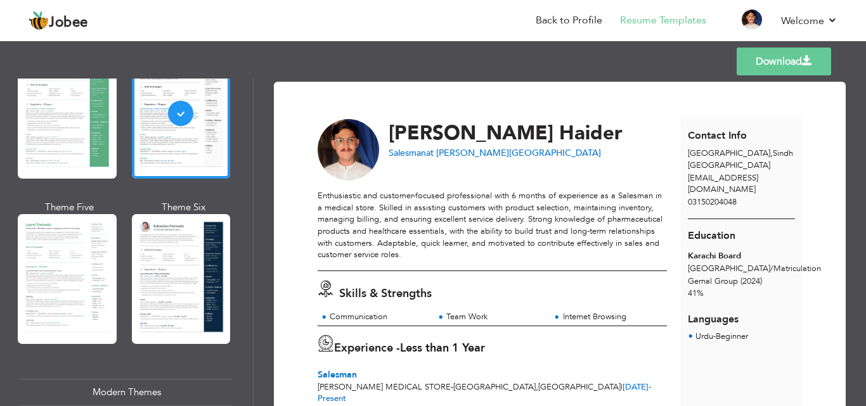
scroll to position [380, 0]
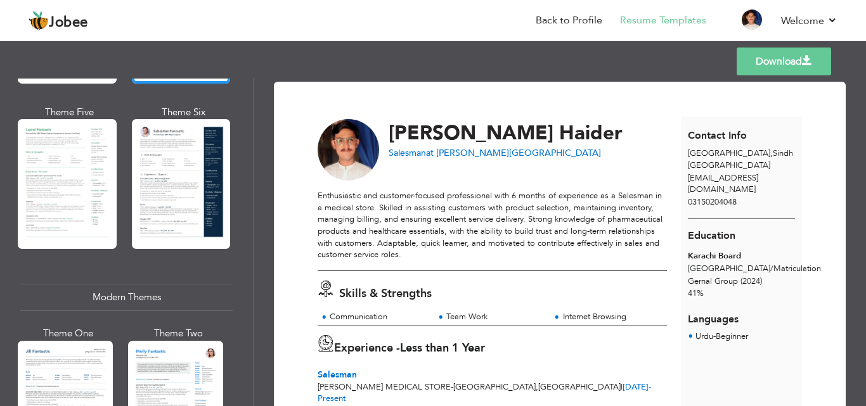
drag, startPoint x: 256, startPoint y: 164, endPoint x: 257, endPoint y: 172, distance: 9.0
click at [257, 172] on div "Download Muhammad Hasnain Haider Salesman at Adil Medical Store -" at bounding box center [560, 243] width 612 height 328
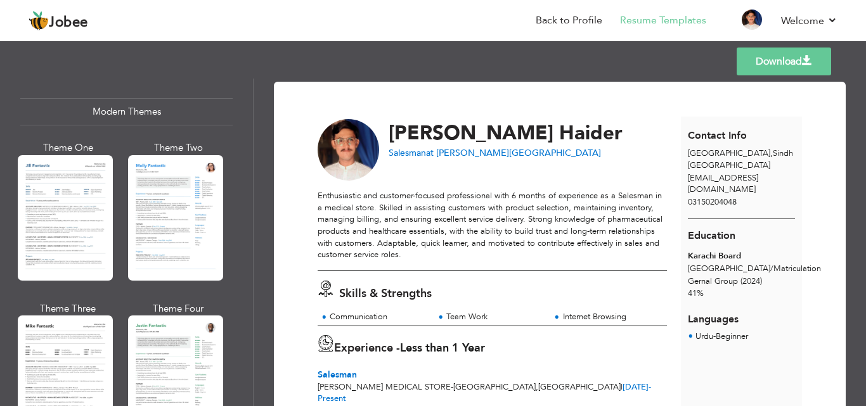
scroll to position [571, 0]
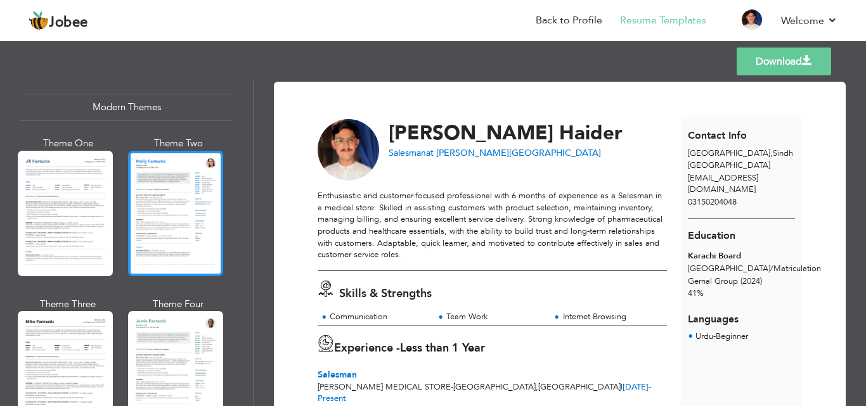
click at [199, 229] on div at bounding box center [175, 214] width 95 height 126
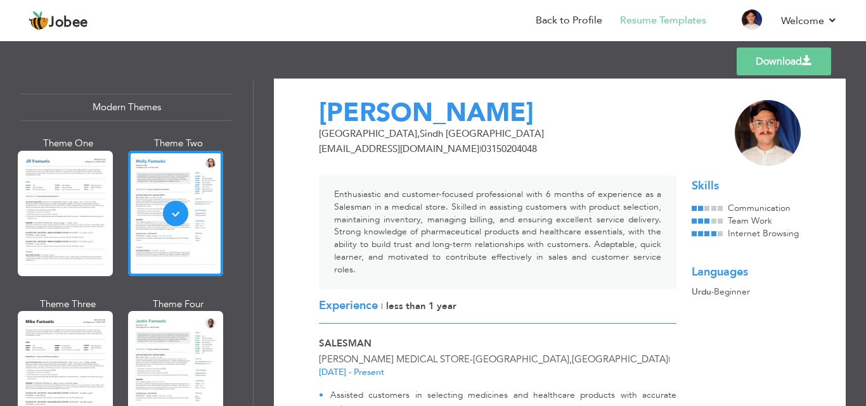
scroll to position [0, 0]
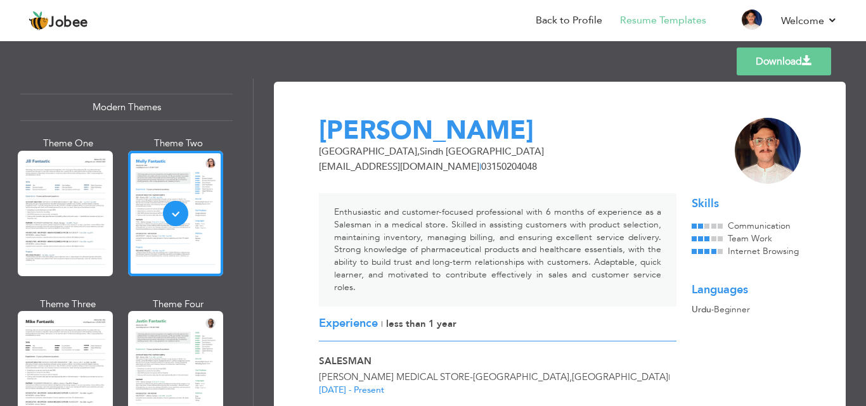
click at [840, 130] on div "Download Muhammad Hasnain Haider Karachi , Sindh Pakistan meesumammar125@gmail.…" at bounding box center [560, 357] width 572 height 551
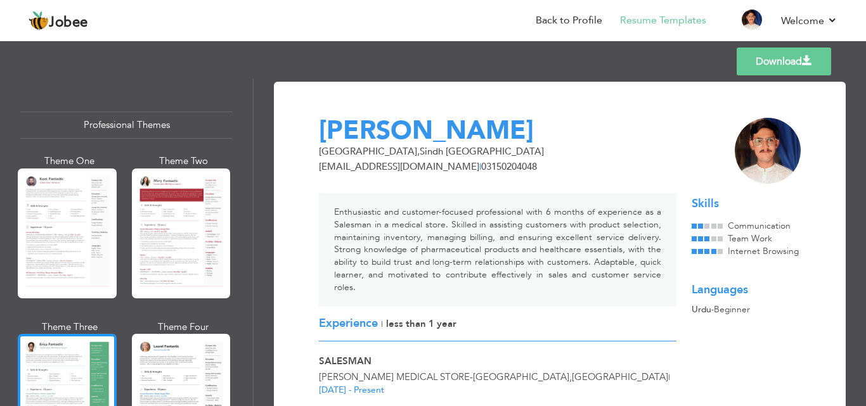
click at [51, 375] on div at bounding box center [67, 399] width 99 height 130
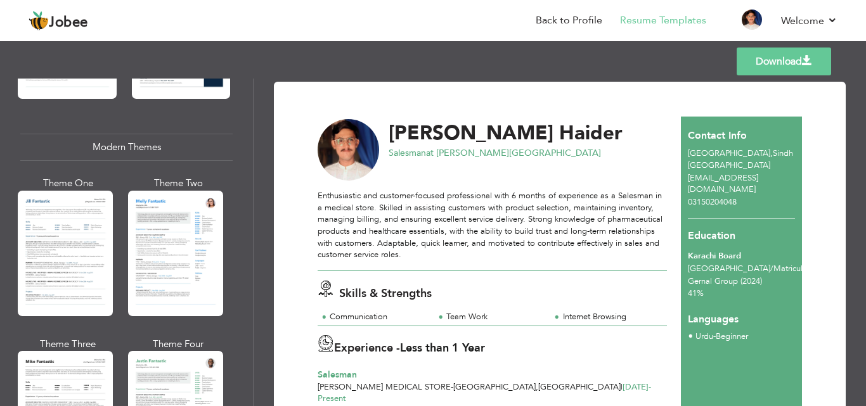
scroll to position [616, 0]
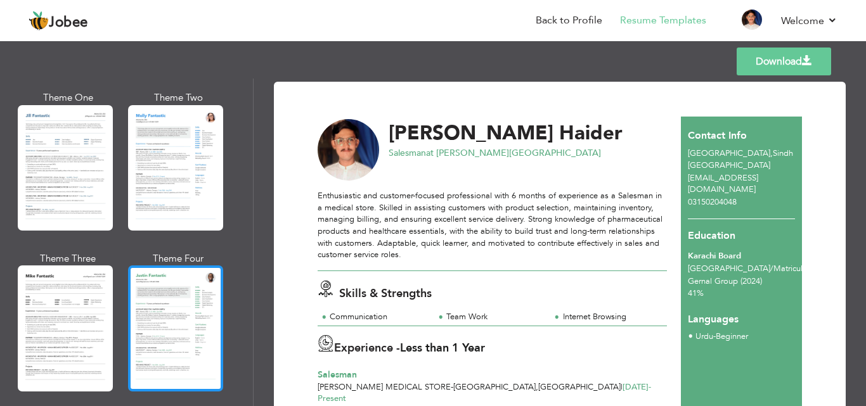
click at [185, 323] on div at bounding box center [175, 329] width 95 height 126
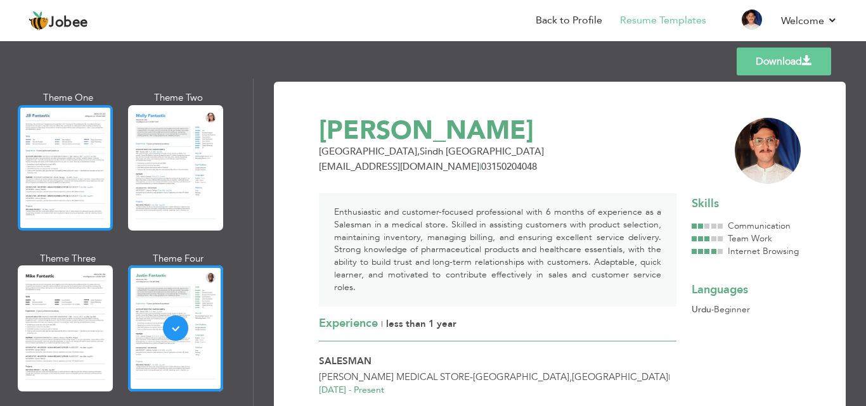
click at [75, 165] on div at bounding box center [65, 168] width 95 height 126
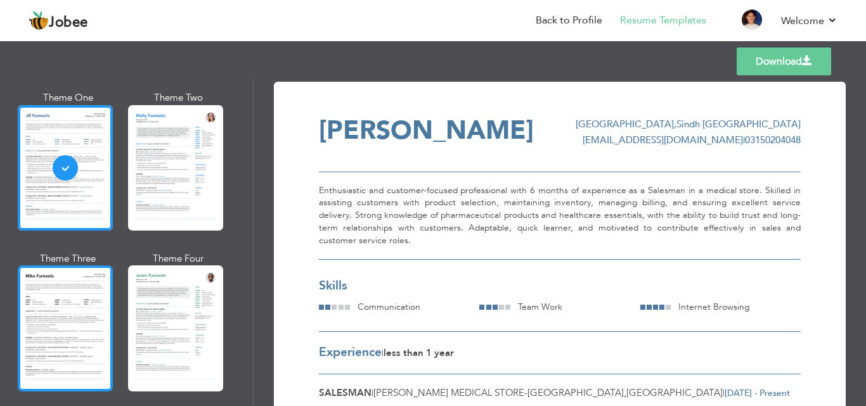
click at [65, 285] on div at bounding box center [65, 329] width 95 height 126
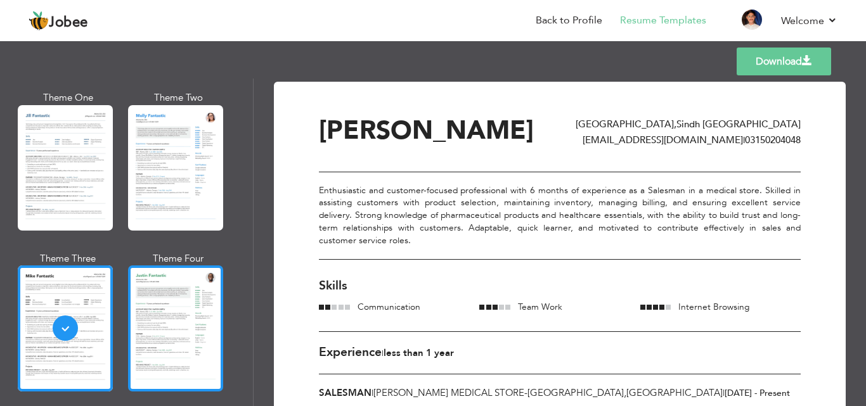
click at [174, 328] on div at bounding box center [175, 329] width 95 height 126
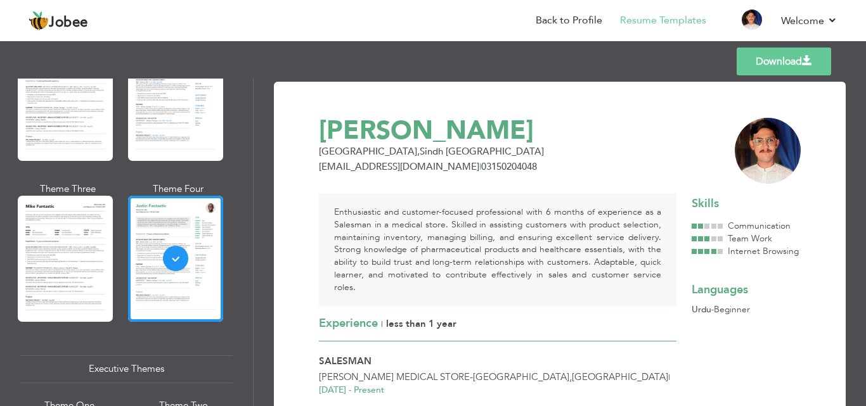
scroll to position [676, 0]
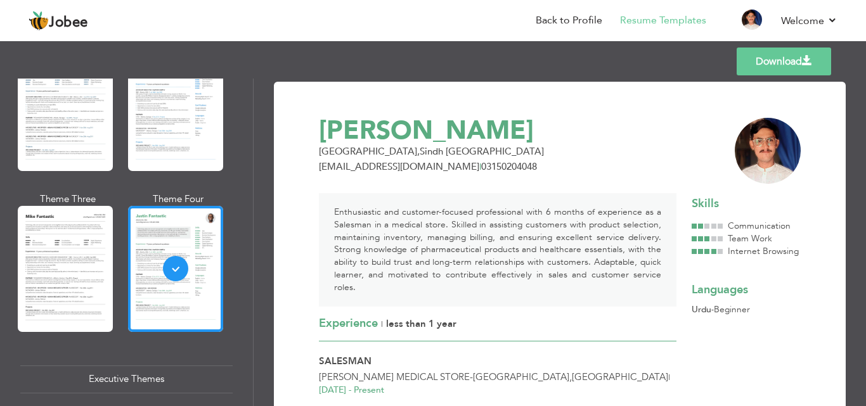
drag, startPoint x: 858, startPoint y: 174, endPoint x: 863, endPoint y: 195, distance: 20.9
click at [863, 195] on div "Download Muhammad Hasnain Haider Karachi , Sindh Pakistan meesumammar125@gmail.…" at bounding box center [560, 243] width 612 height 328
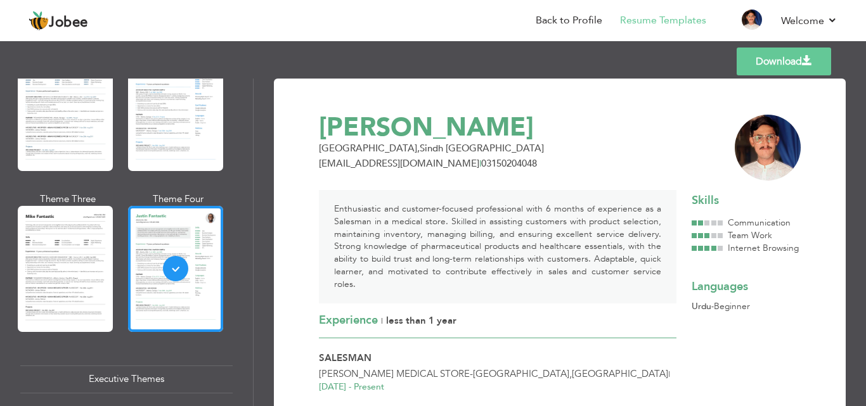
scroll to position [0, 0]
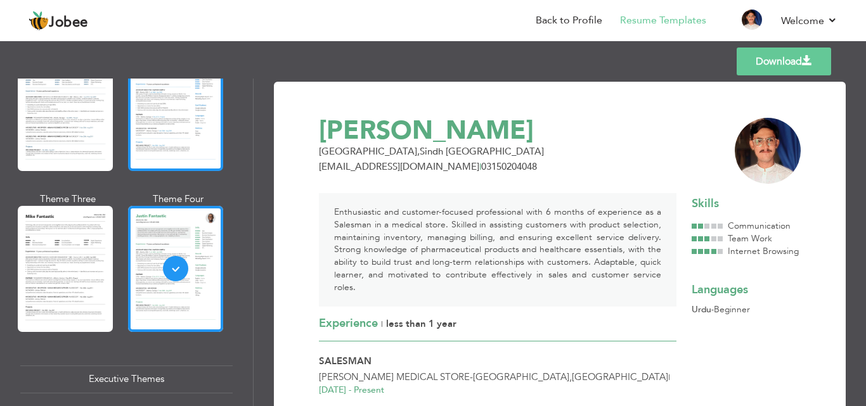
click at [187, 134] on div at bounding box center [175, 109] width 95 height 126
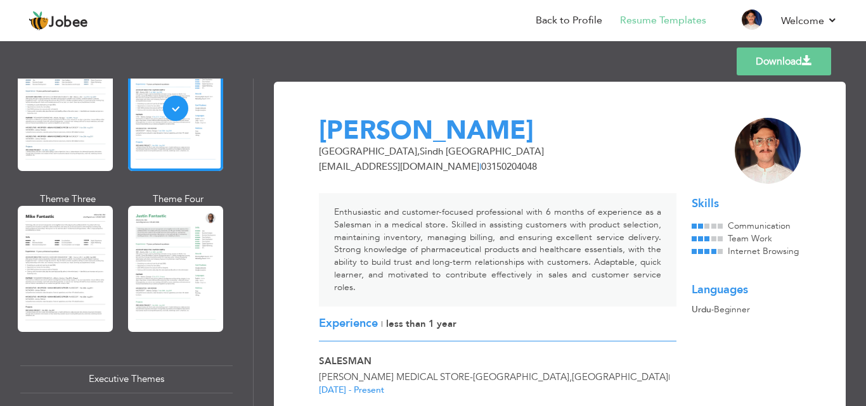
click at [741, 74] on link "Download" at bounding box center [784, 62] width 94 height 28
